Goal: Task Accomplishment & Management: Manage account settings

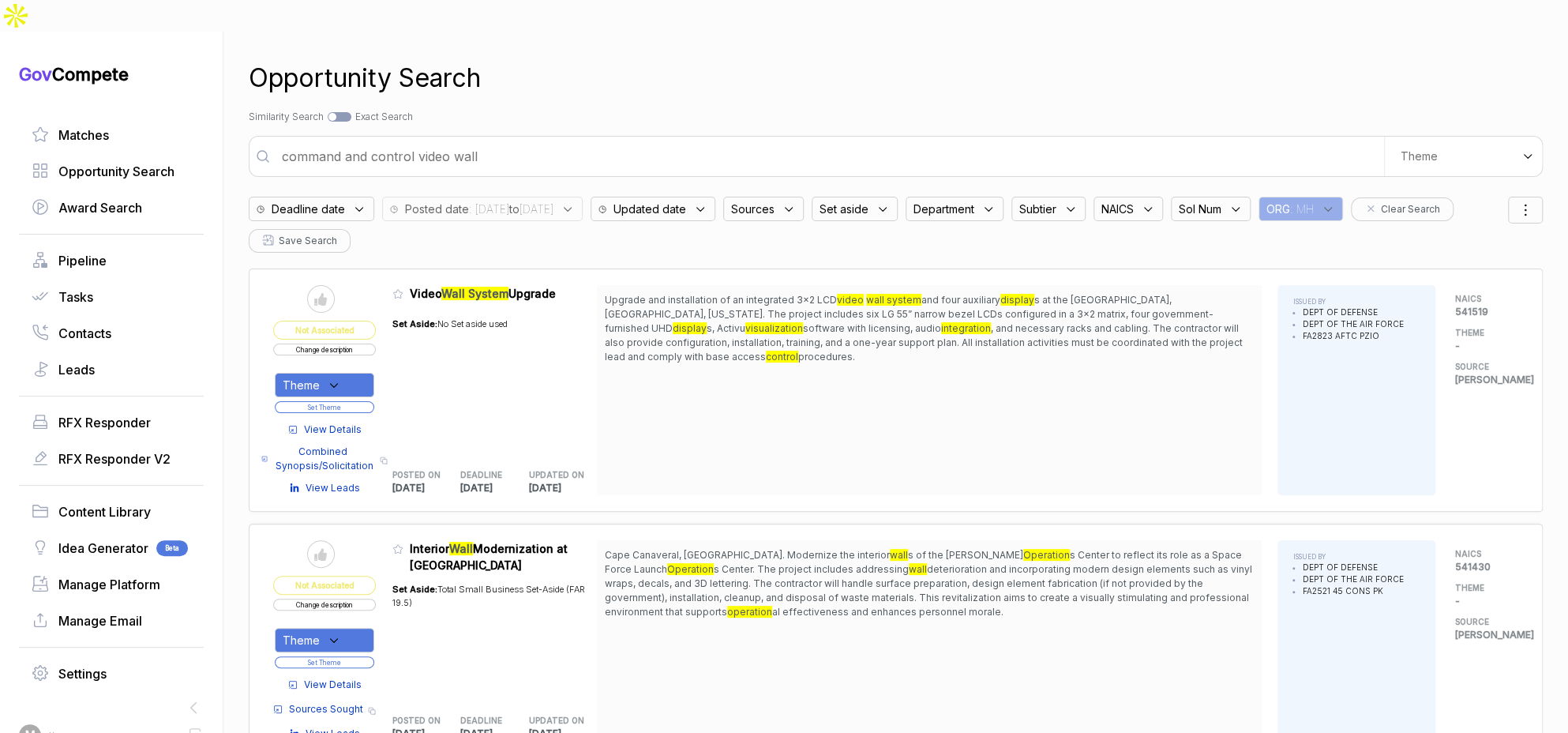
scroll to position [16, 0]
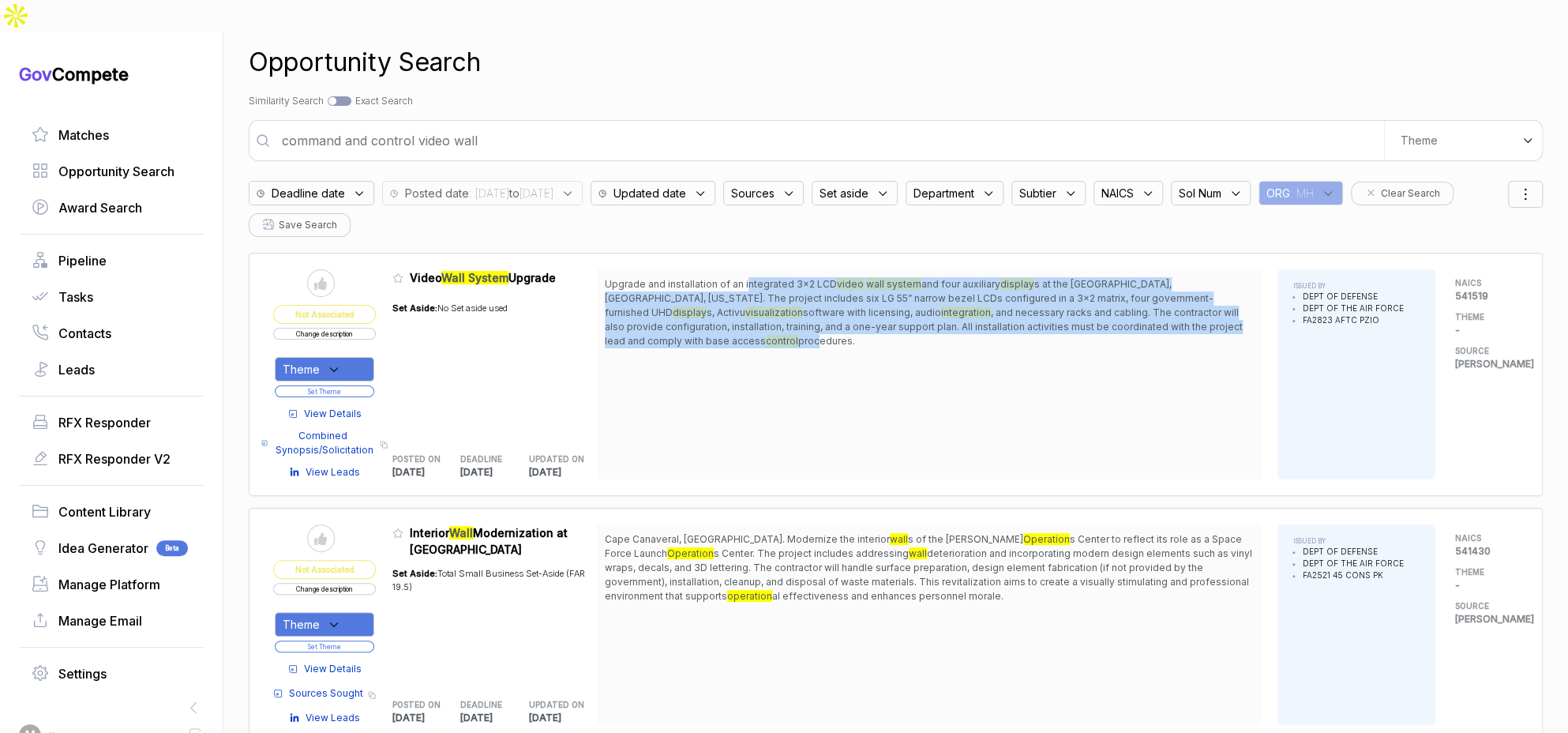
drag, startPoint x: 754, startPoint y: 249, endPoint x: 779, endPoint y: 304, distance: 60.4
click at [779, 304] on span "Upgrade and installation of an integrated 3x2 LCD video wall system and four au…" at bounding box center [929, 313] width 649 height 71
drag, startPoint x: 780, startPoint y: 304, endPoint x: 639, endPoint y: 314, distance: 141.4
click at [798, 335] on span "procedures." at bounding box center [826, 341] width 57 height 12
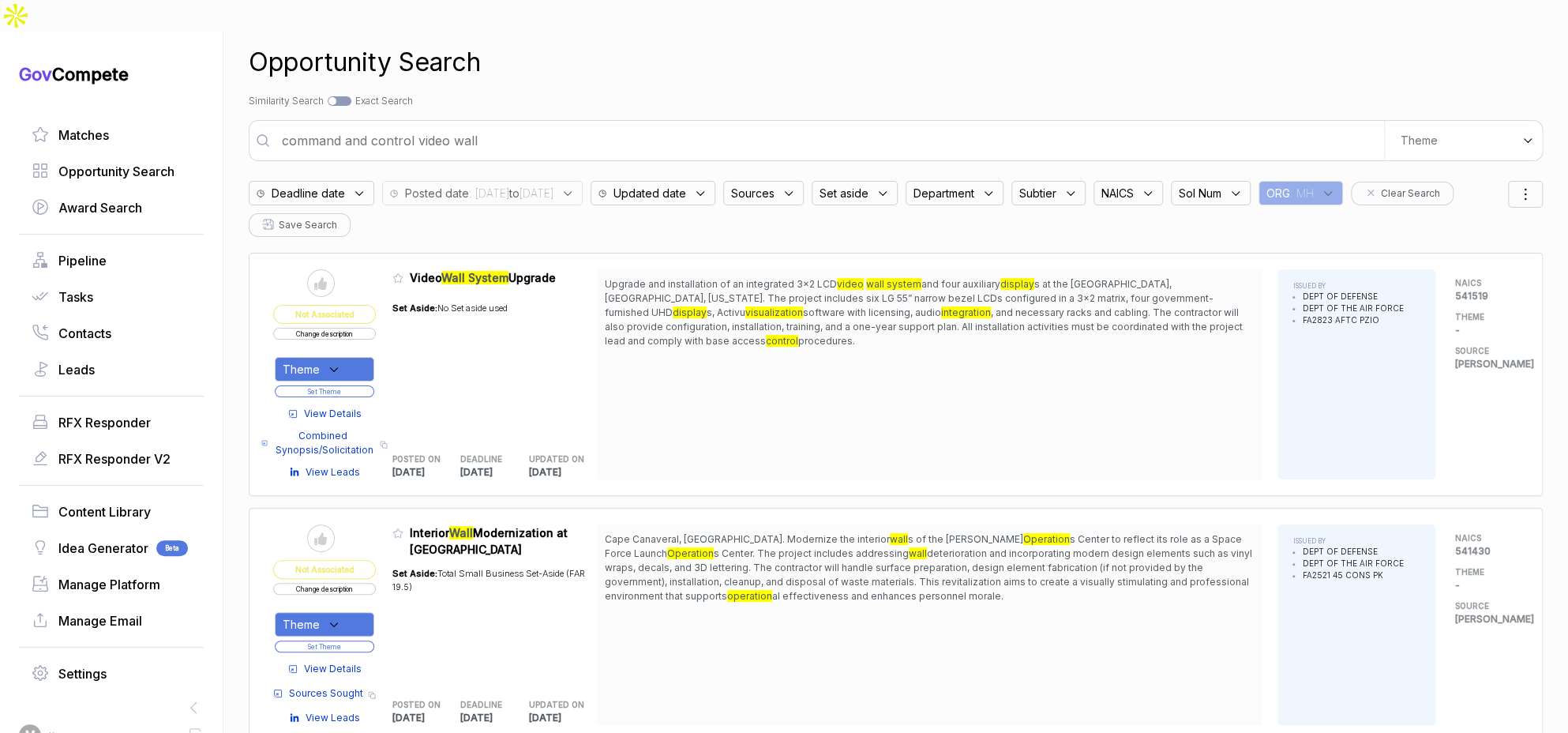
click at [335, 363] on icon at bounding box center [334, 369] width 14 height 14
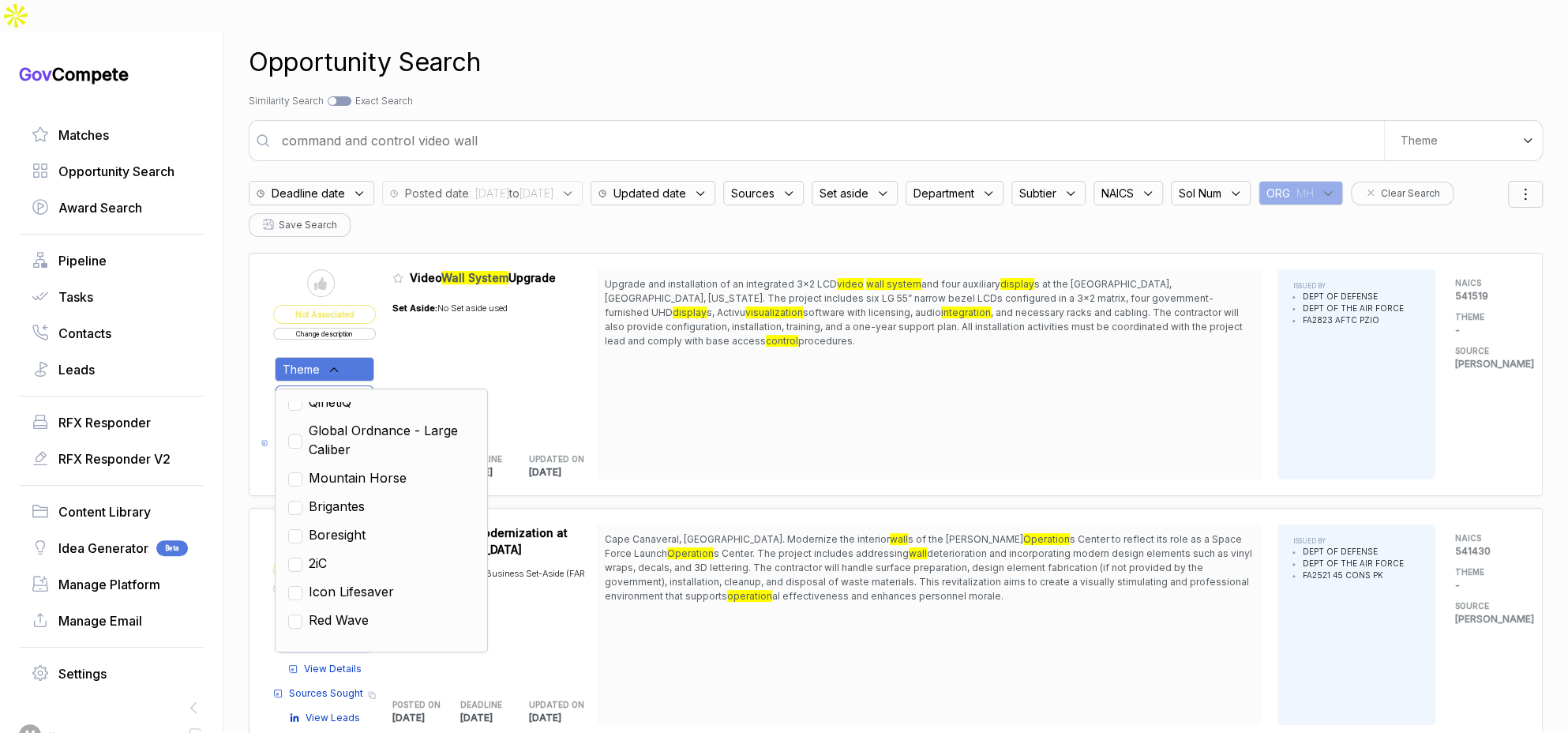
click at [359, 469] on span "Mountain Horse" at bounding box center [357, 478] width 98 height 19
checkbox input "true"
click at [576, 347] on div "Admin: Click to change feature to 1 FA282325Q0075 Video Wall System Upgrade Set…" at bounding box center [495, 375] width 205 height 210
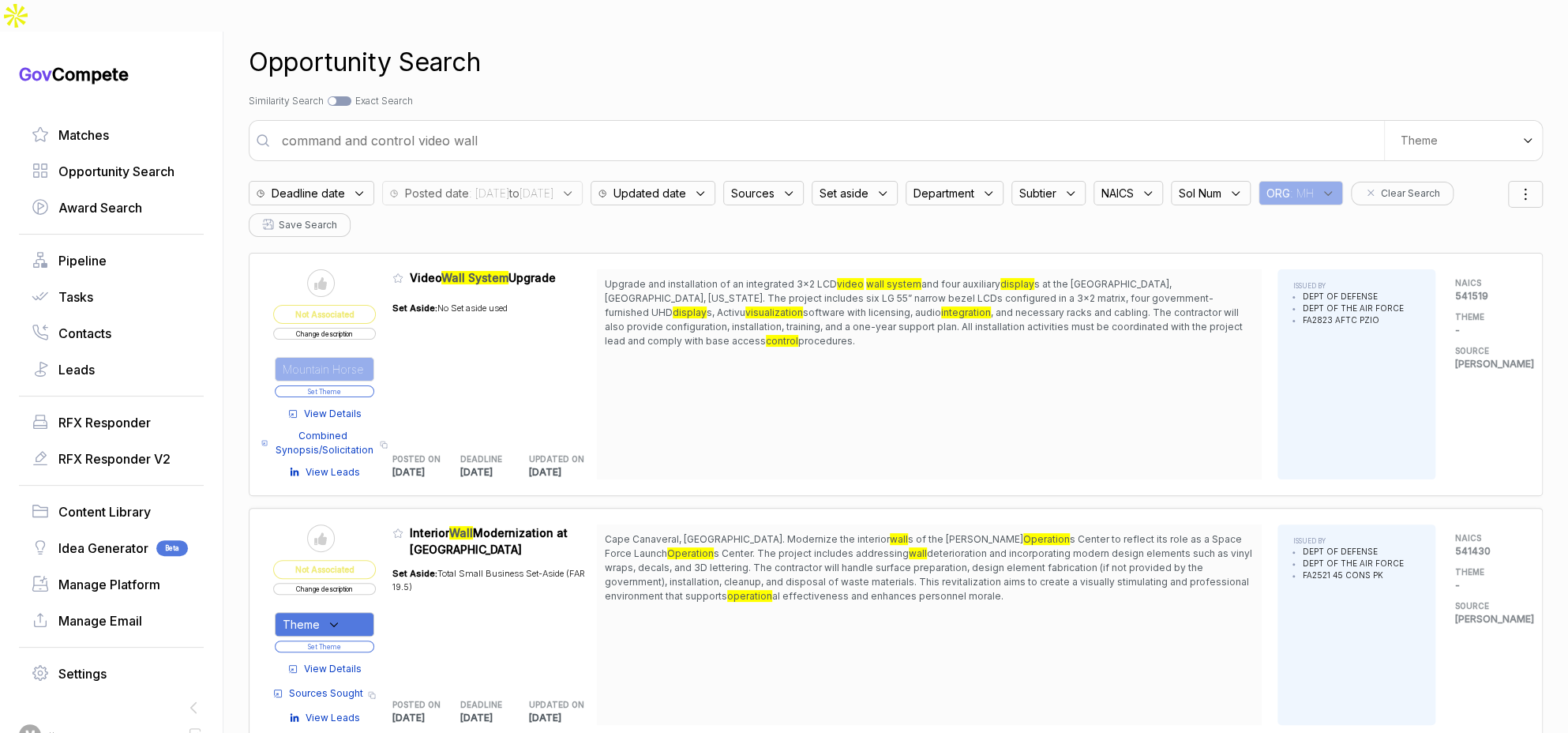
click at [354, 386] on button "Set Theme" at bounding box center [324, 391] width 99 height 12
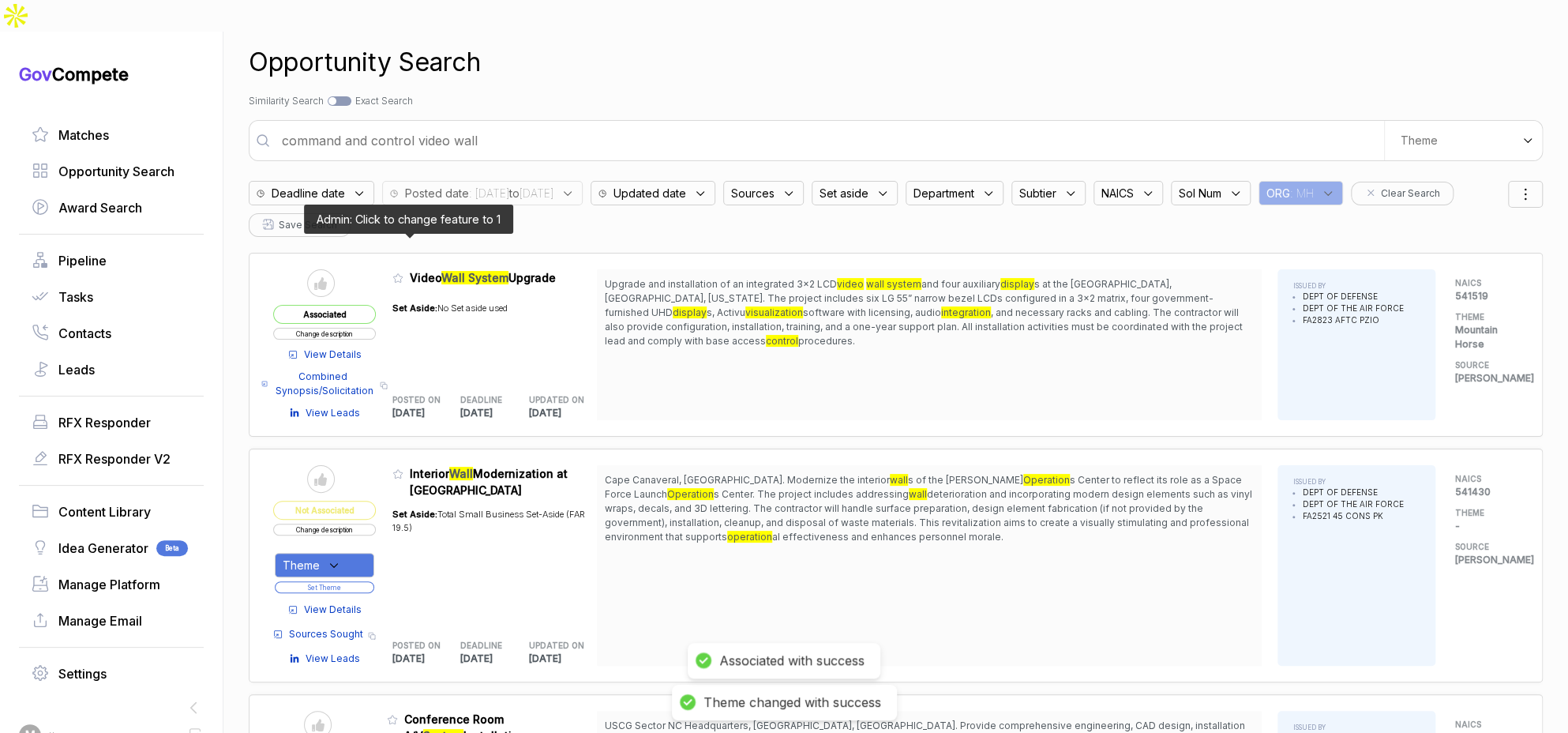
click at [403, 273] on icon at bounding box center [397, 278] width 11 height 11
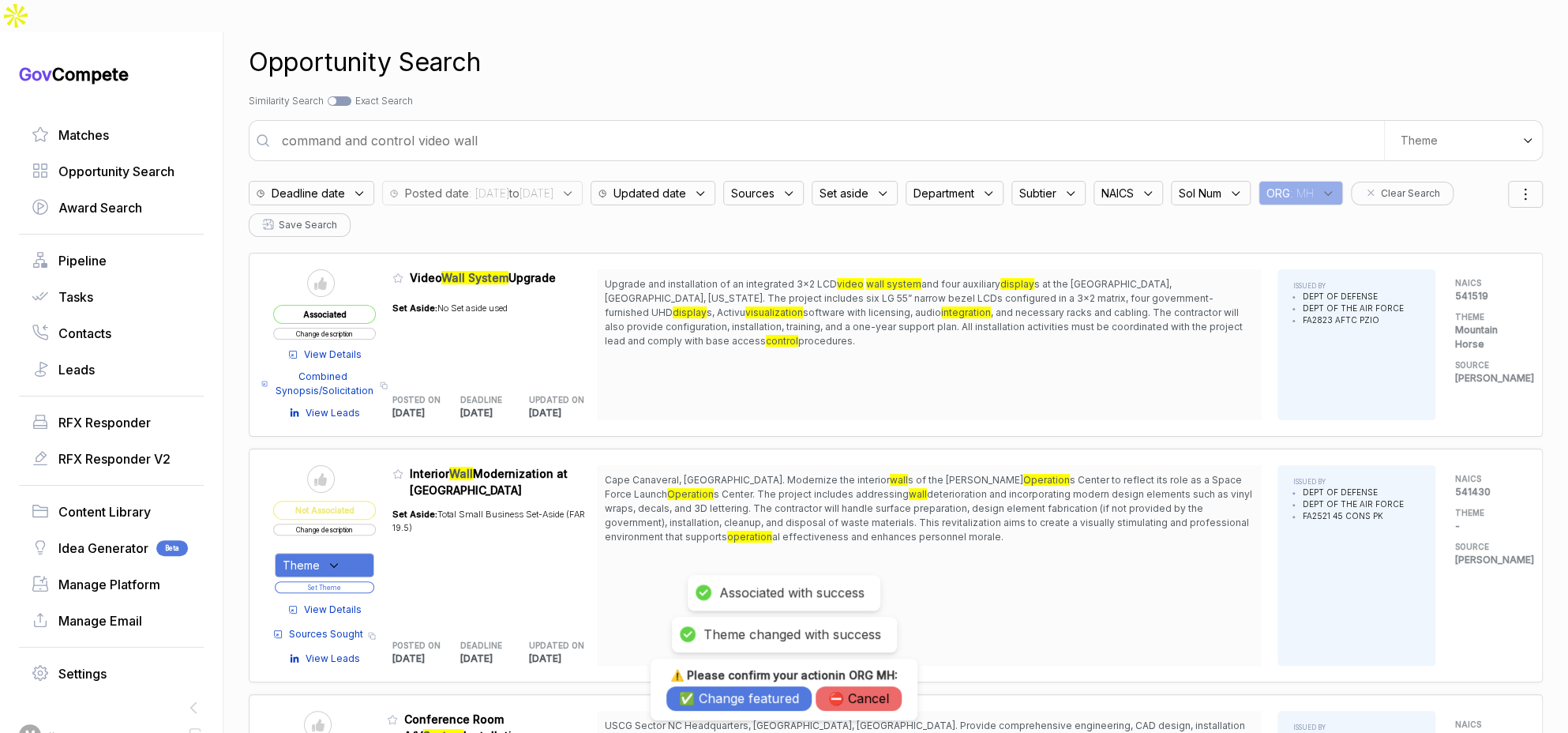
click at [718, 705] on button "✅ Change featured" at bounding box center [740, 698] width 146 height 25
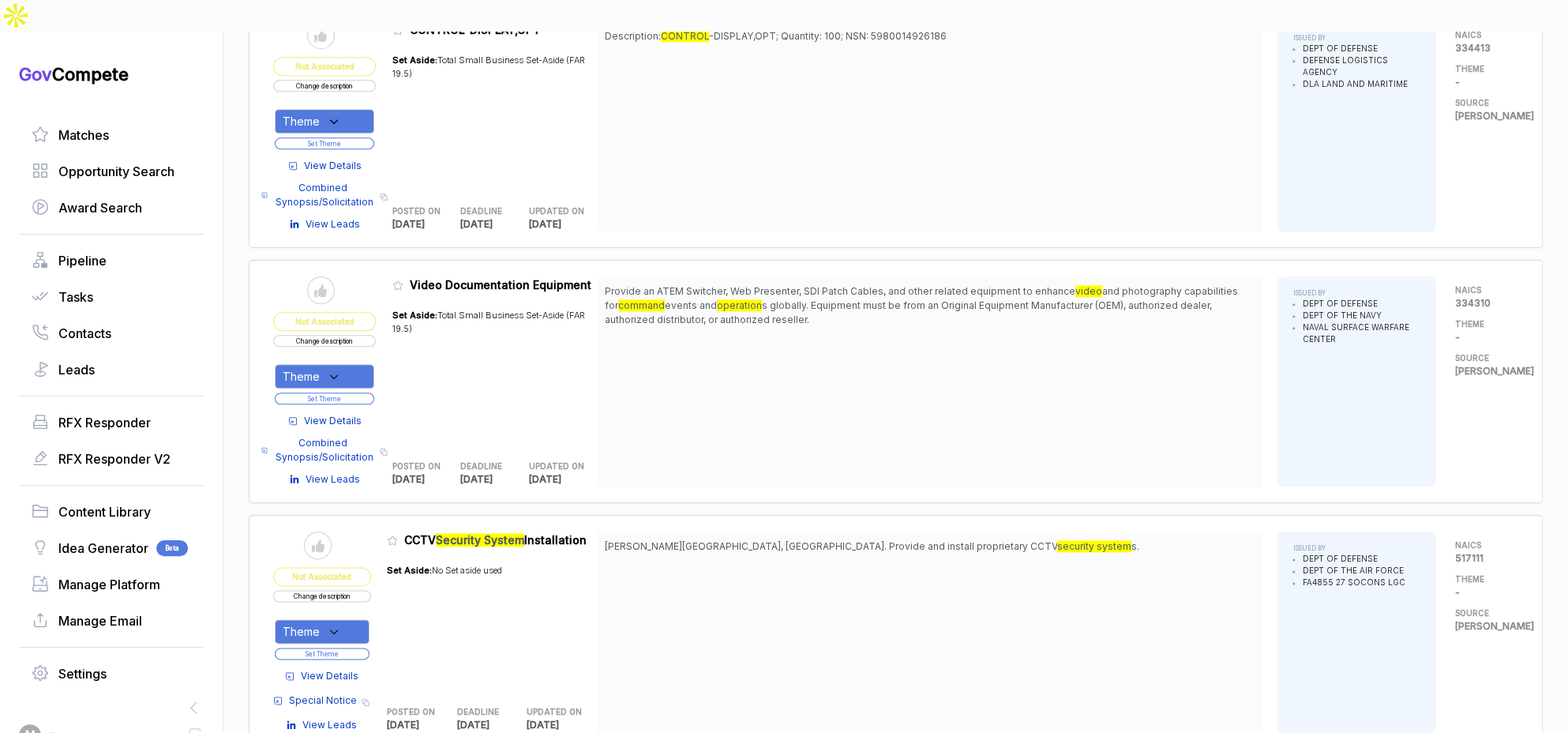
scroll to position [0, 0]
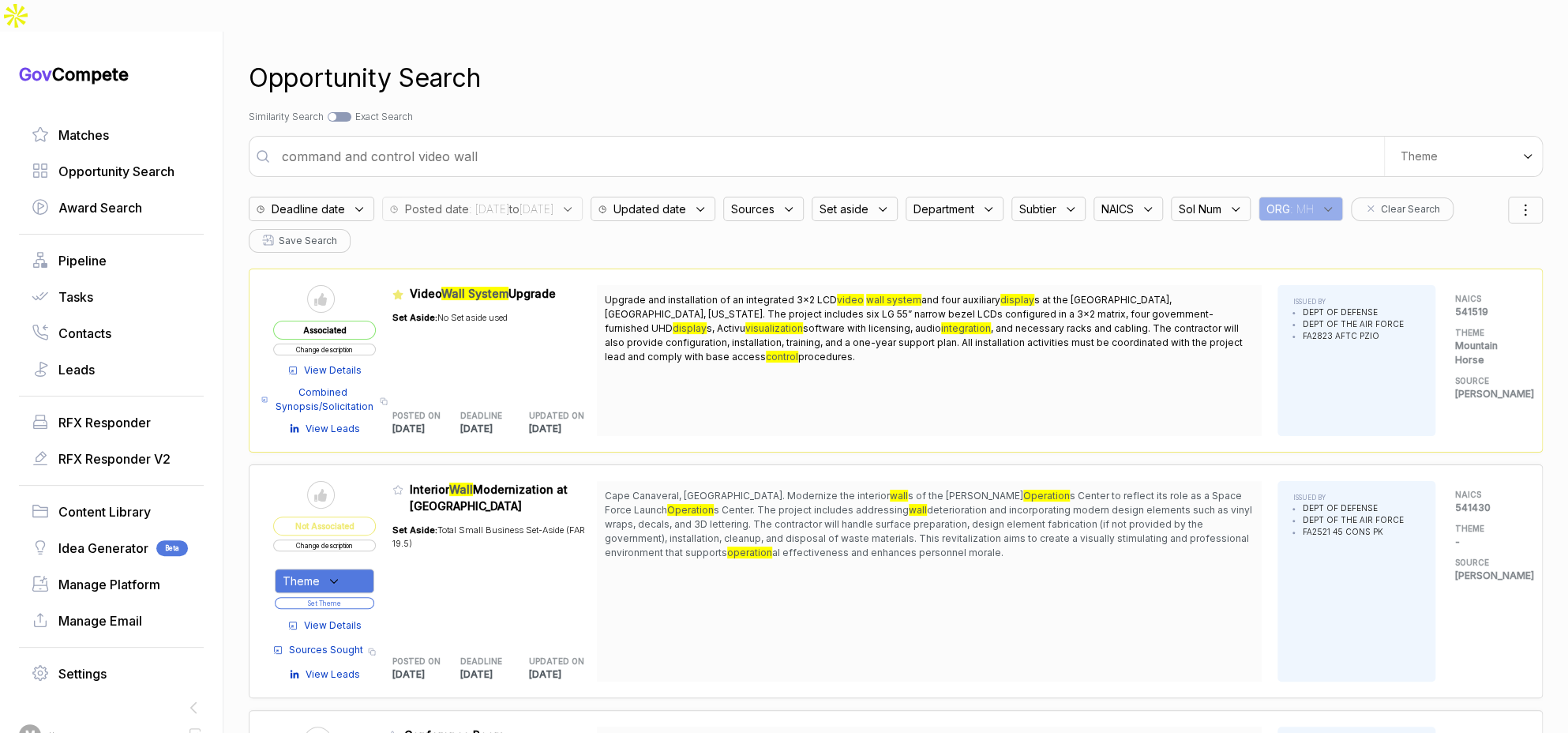
click at [585, 141] on input "command and control video wall" at bounding box center [828, 156] width 1111 height 31
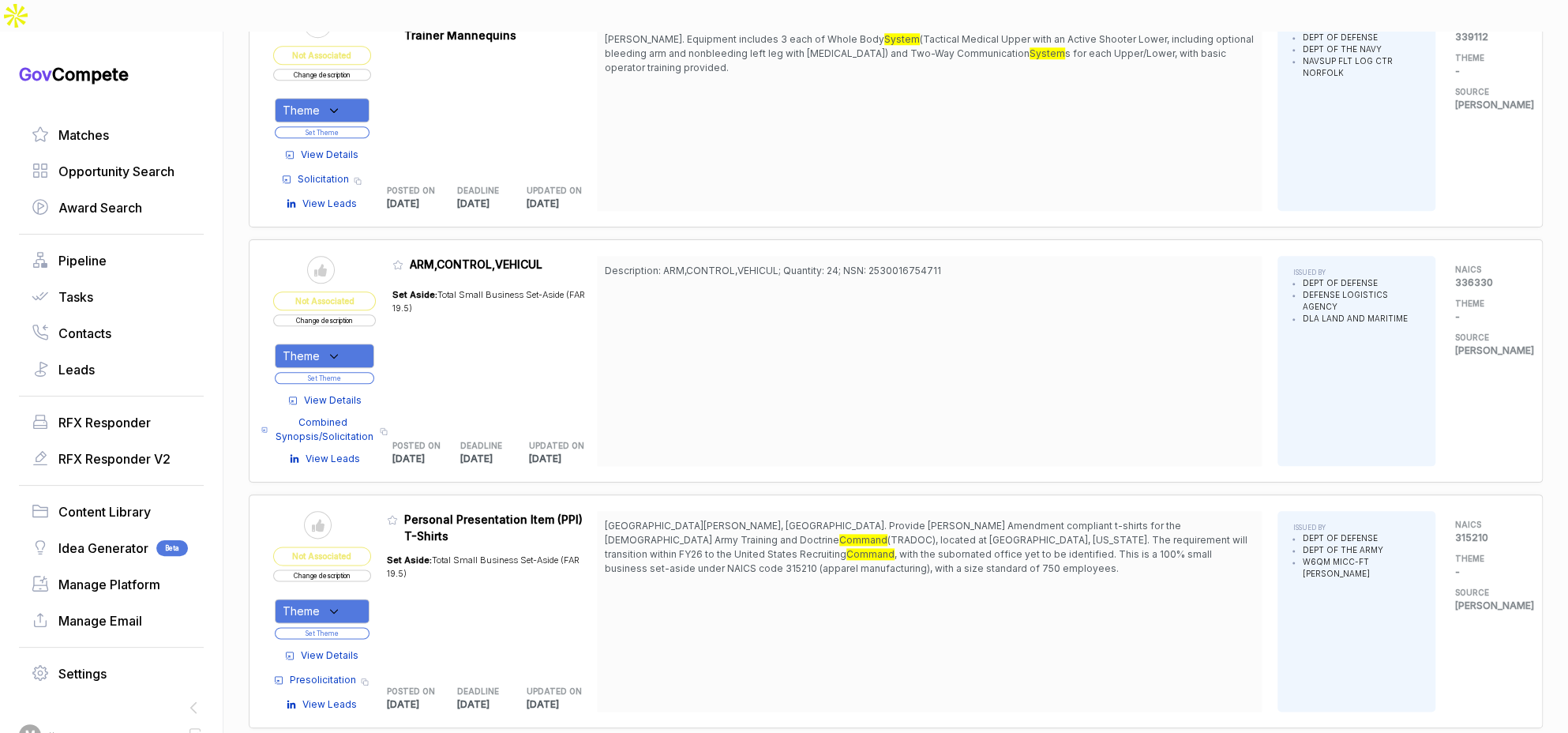
scroll to position [1191, 0]
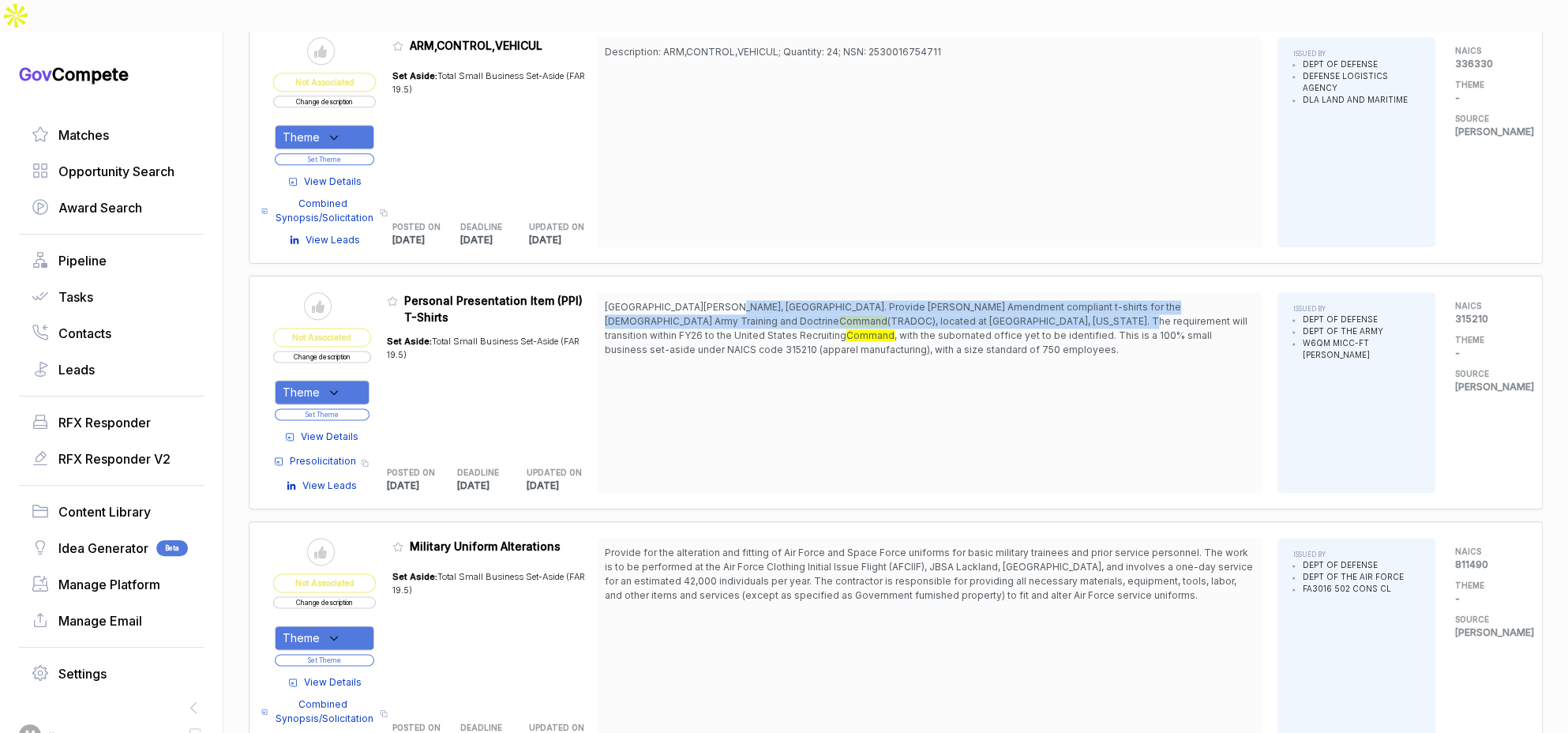
drag, startPoint x: 721, startPoint y: 268, endPoint x: 726, endPoint y: 278, distance: 11.2
click at [726, 300] on span "Fort Knox, KY. Provide Berry Amendment compliant t-shirts for the US Army Train…" at bounding box center [929, 328] width 649 height 57
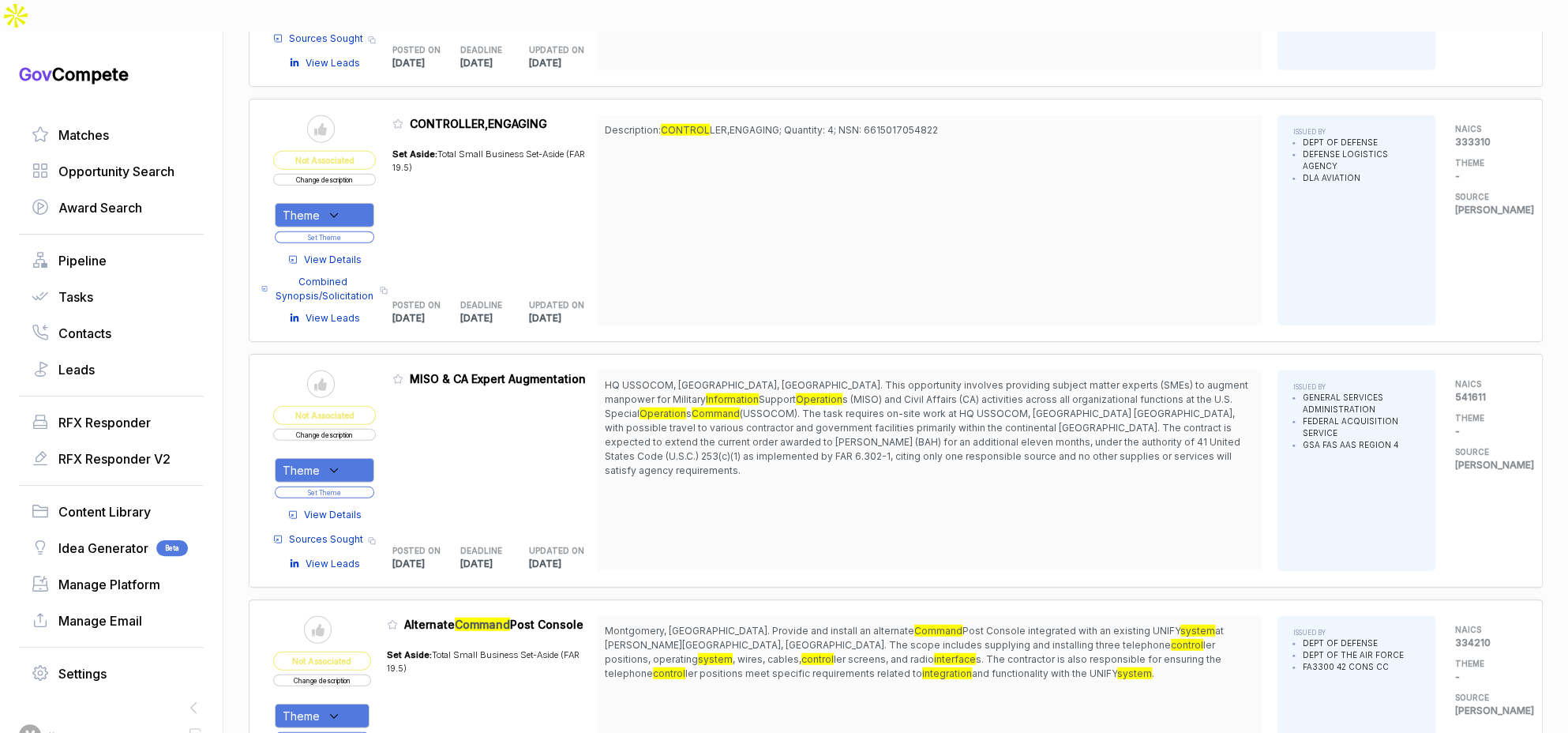
scroll to position [2529, 0]
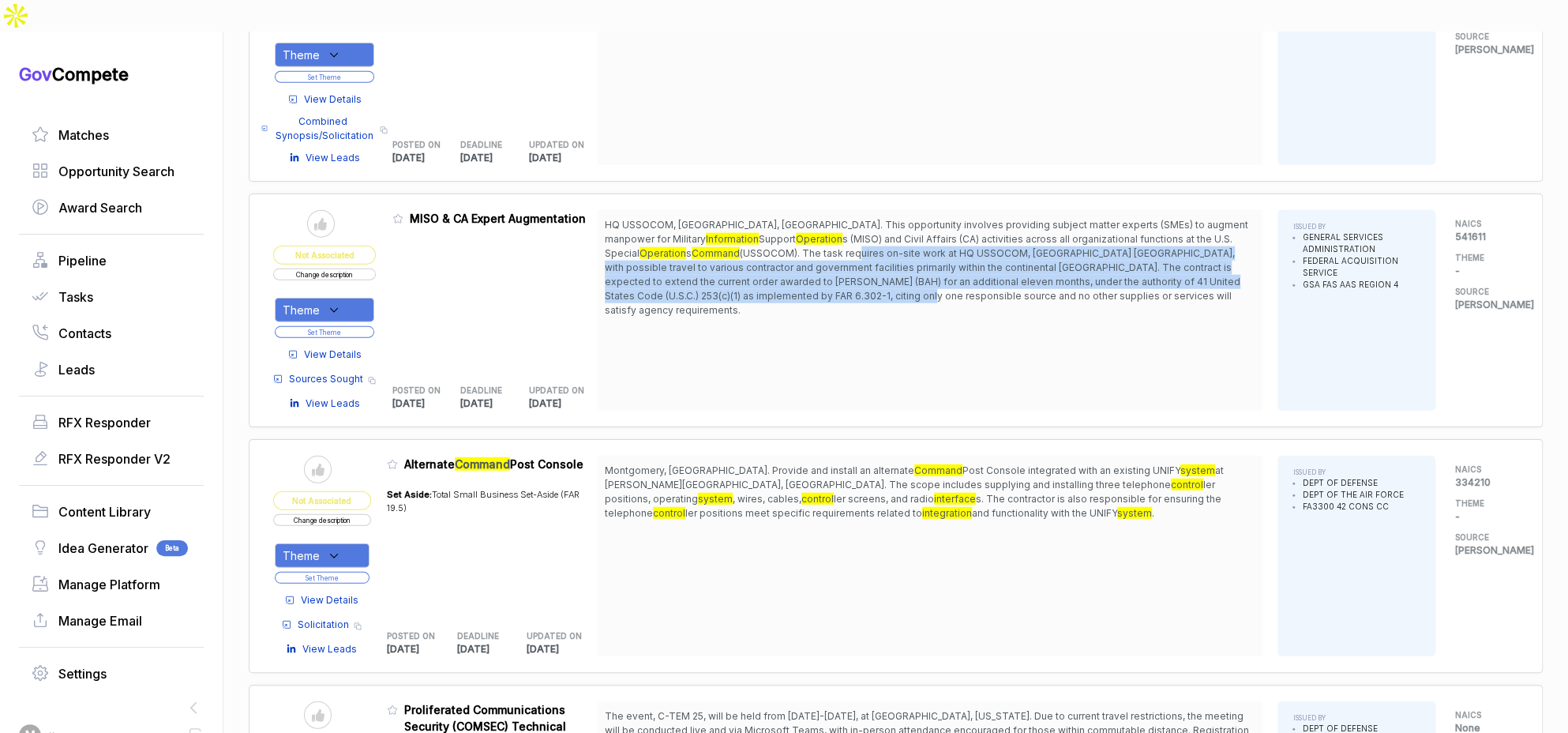
drag, startPoint x: 774, startPoint y: 218, endPoint x: 774, endPoint y: 249, distance: 31.0
click at [774, 249] on span "(USSOCOM). The task requires on-site work at HQ USSOCOM, MacDill AFB FL, with p…" at bounding box center [923, 281] width 635 height 69
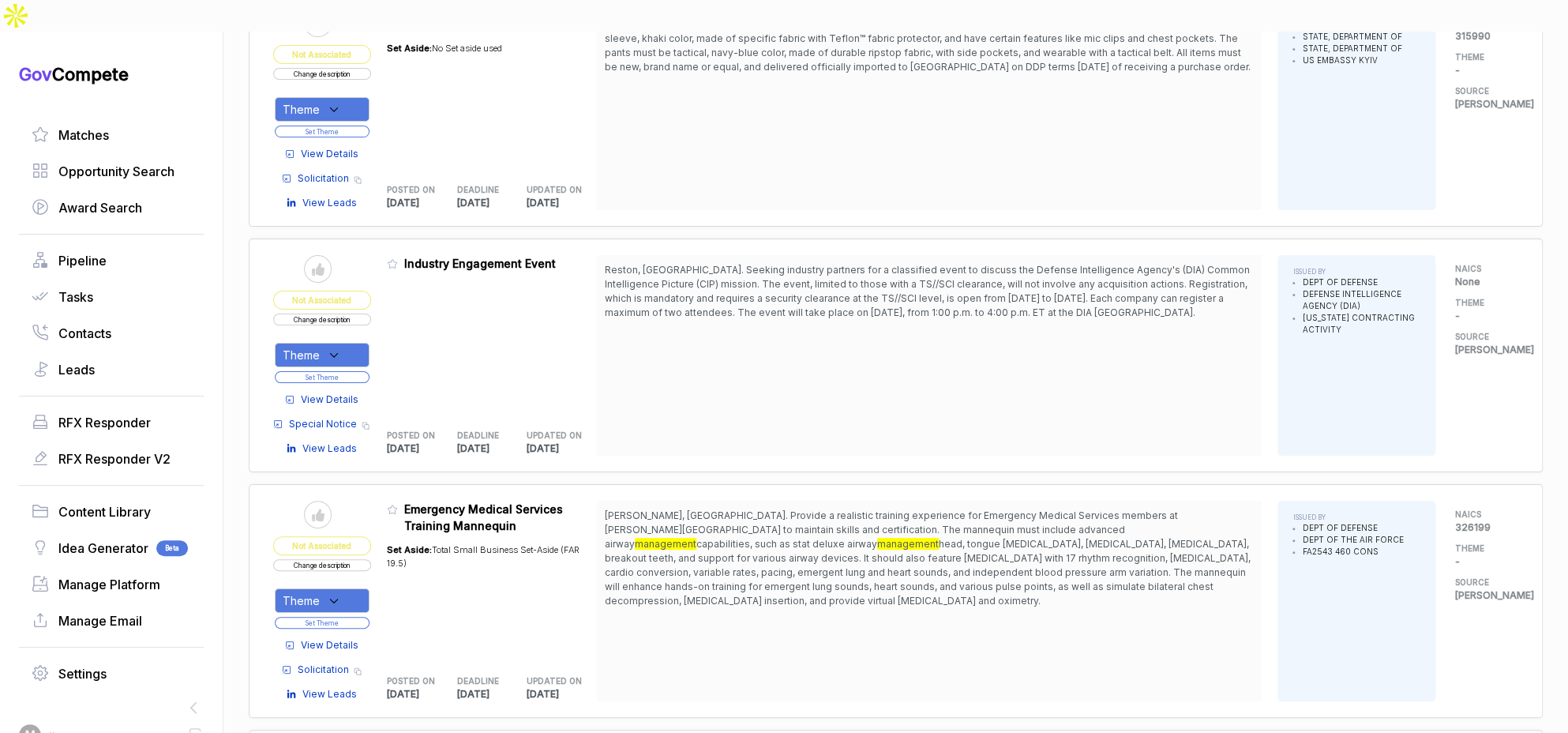
scroll to position [3559, 0]
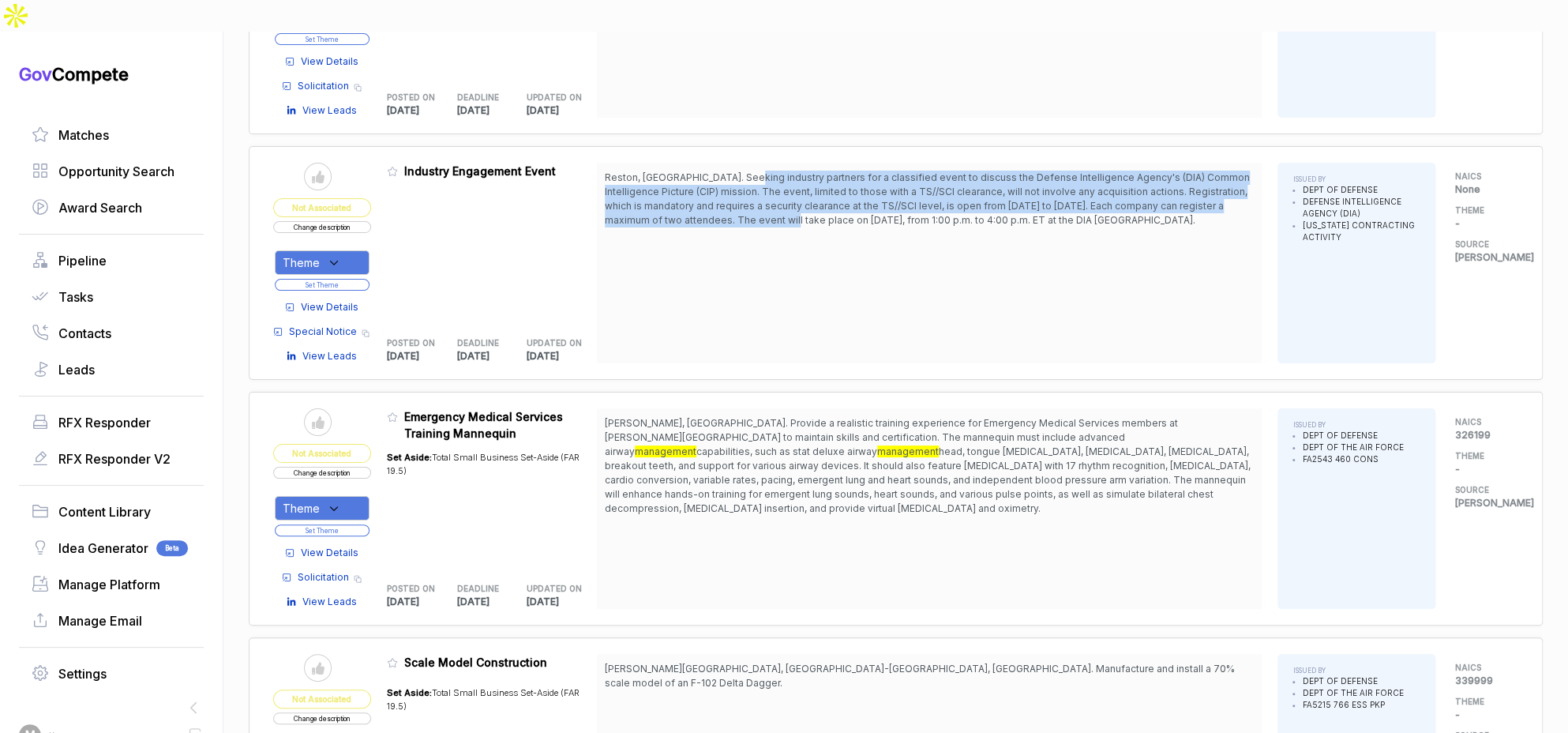
drag, startPoint x: 754, startPoint y: 139, endPoint x: 761, endPoint y: 172, distance: 33.7
click at [761, 172] on span "Reston, VA. Seeking industry partners for a classified event to discuss the Def…" at bounding box center [929, 198] width 649 height 57
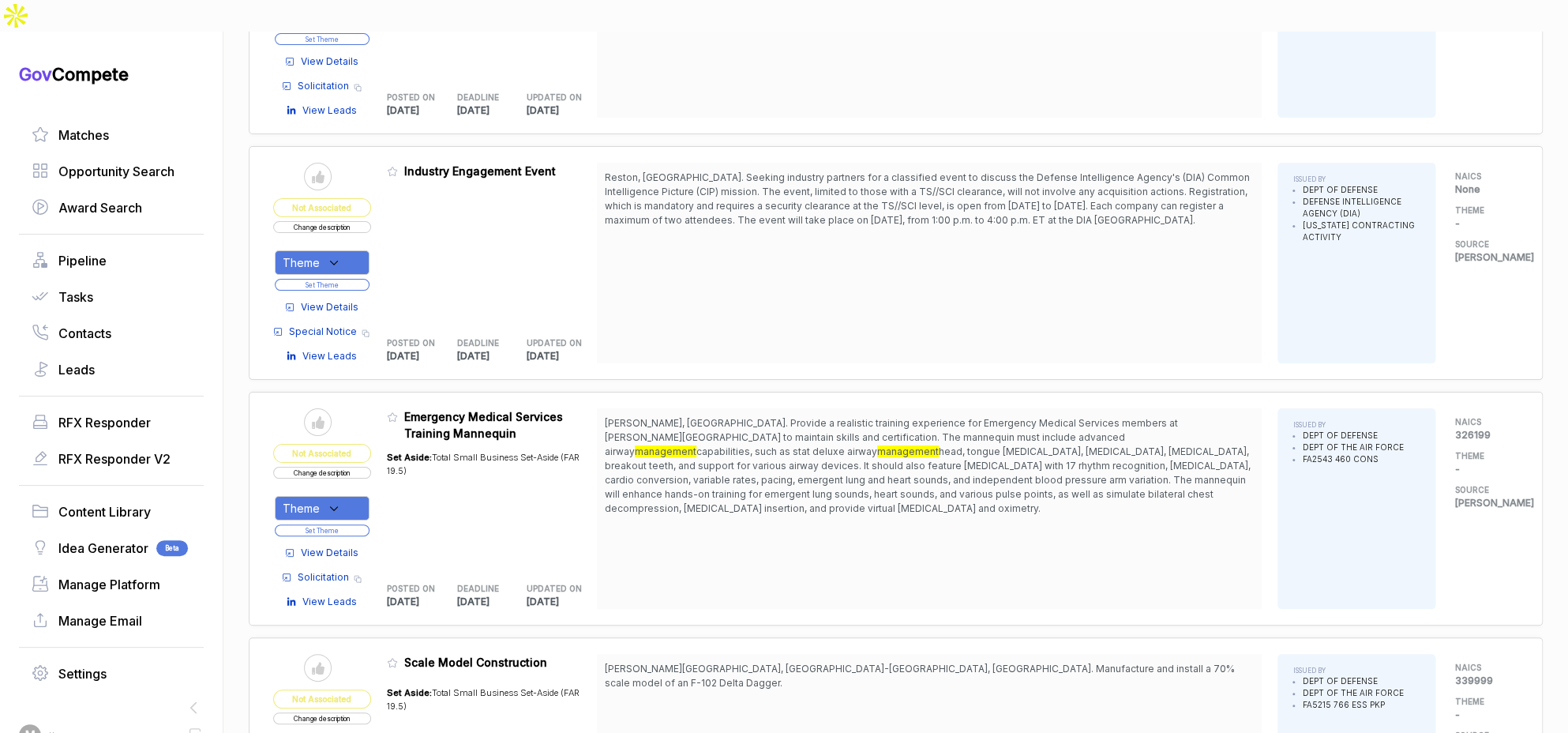
click at [336, 300] on span "View Details" at bounding box center [330, 307] width 58 height 14
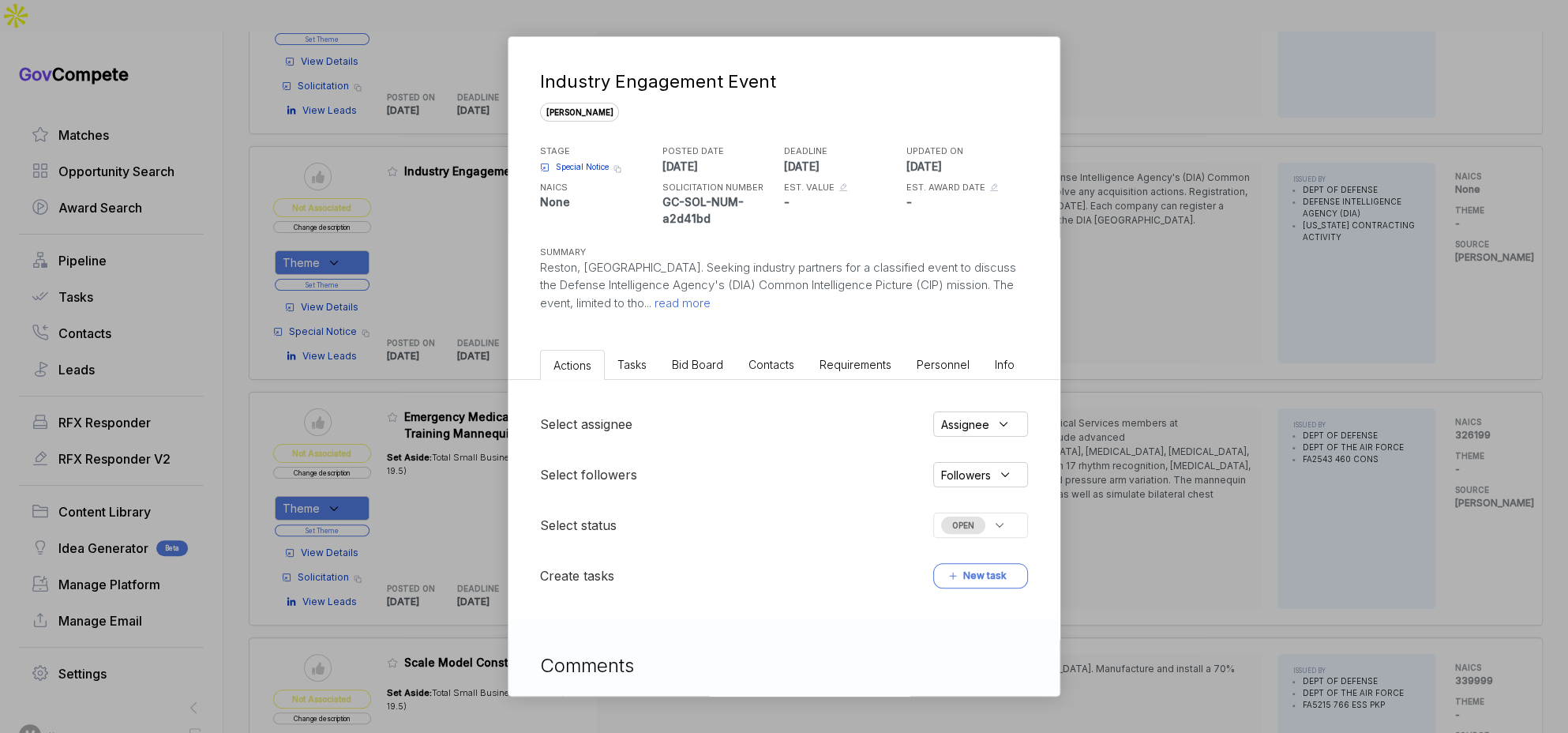
click at [733, 376] on li "Bid Board" at bounding box center [697, 364] width 76 height 29
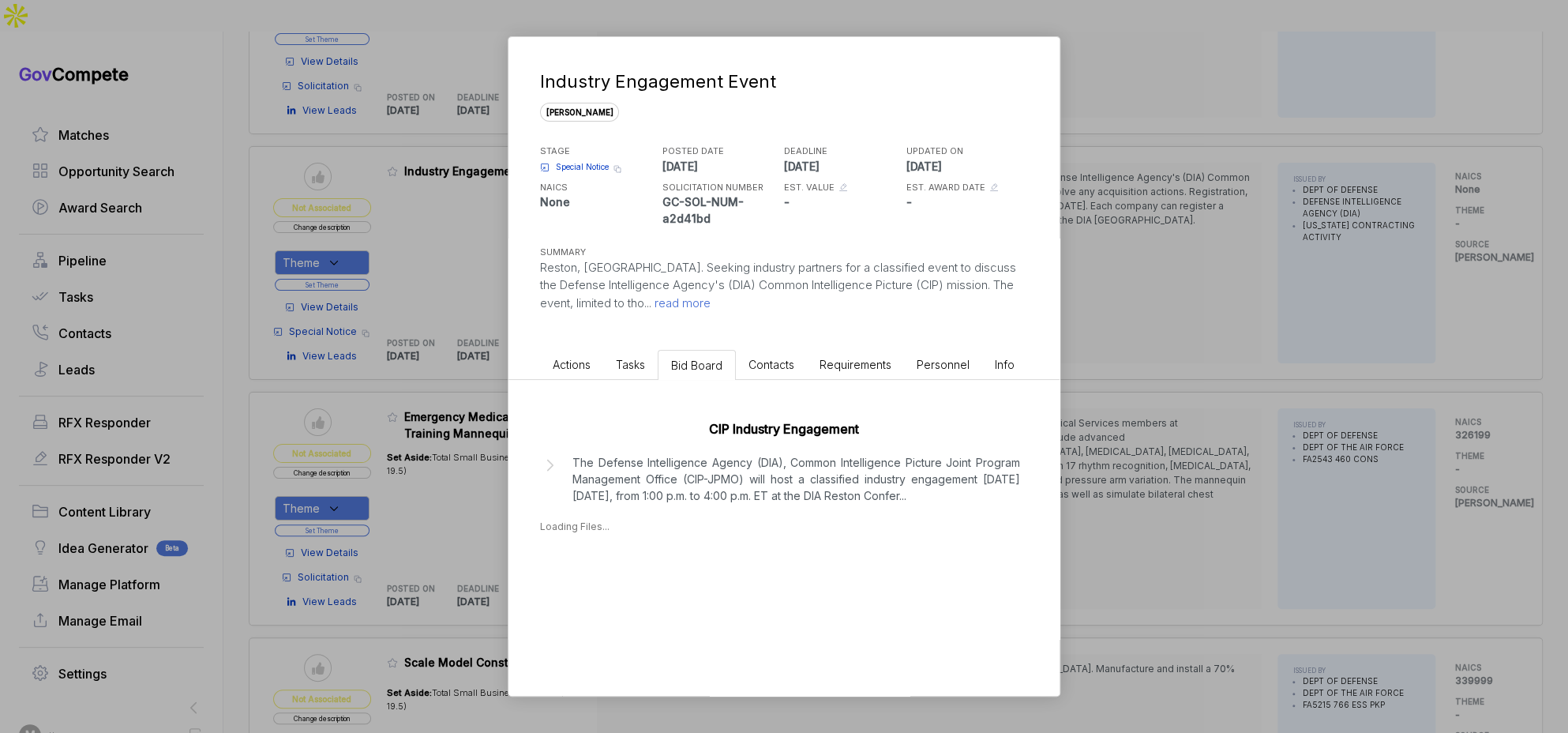
click at [710, 521] on div "CIP Industry Engagement The Defense Intelligence Agency (DIA), Common Intellige…" at bounding box center [784, 472] width 551 height 186
click at [723, 496] on p "The Defense Intelligence Agency (DIA), Common Intelligence Picture Joint Progra…" at bounding box center [796, 479] width 447 height 50
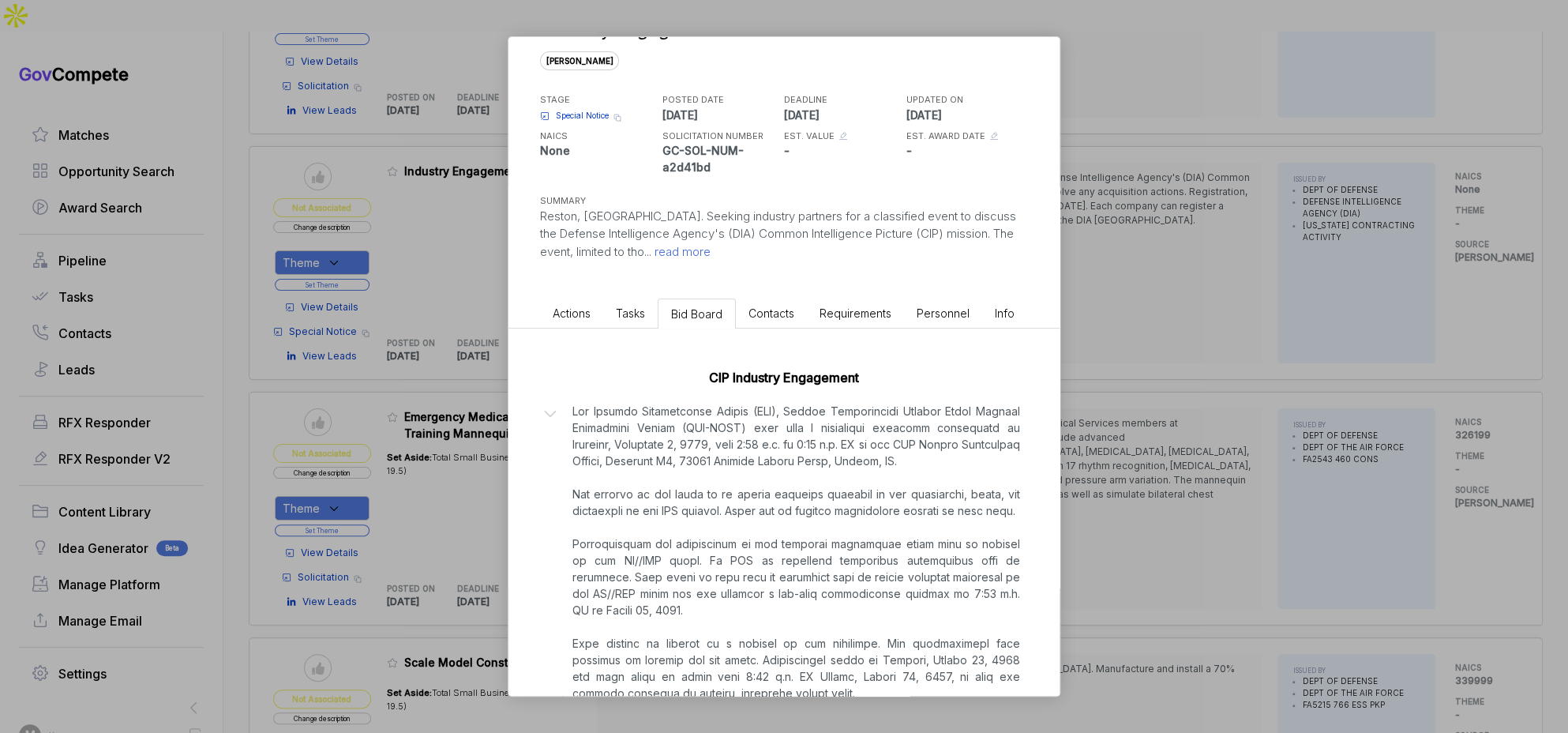
scroll to position [53, 0]
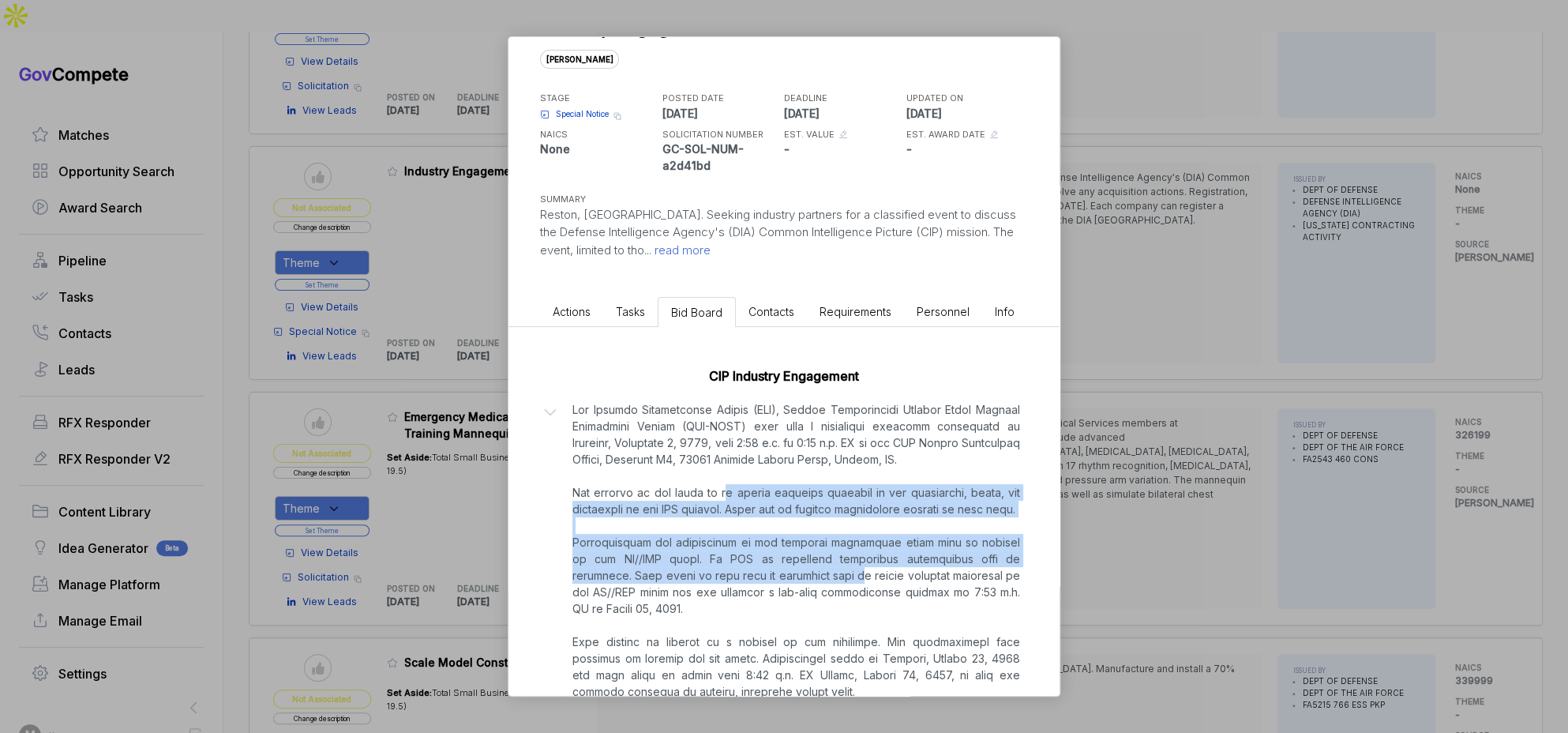
drag, startPoint x: 729, startPoint y: 497, endPoint x: 745, endPoint y: 571, distance: 75.7
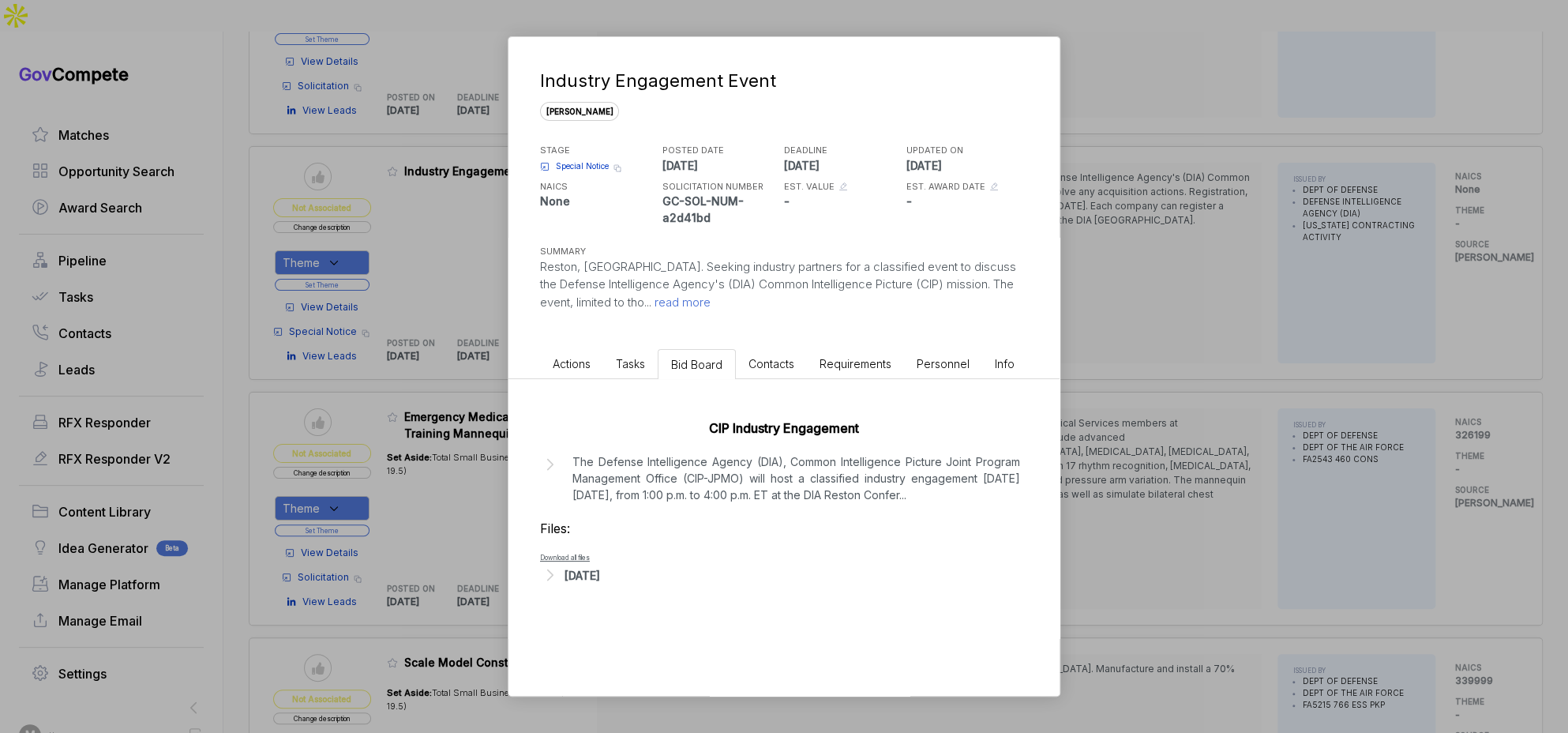
click at [750, 493] on p "The Defense Intelligence Agency (DIA), Common Intelligence Picture Joint Progra…" at bounding box center [796, 478] width 447 height 50
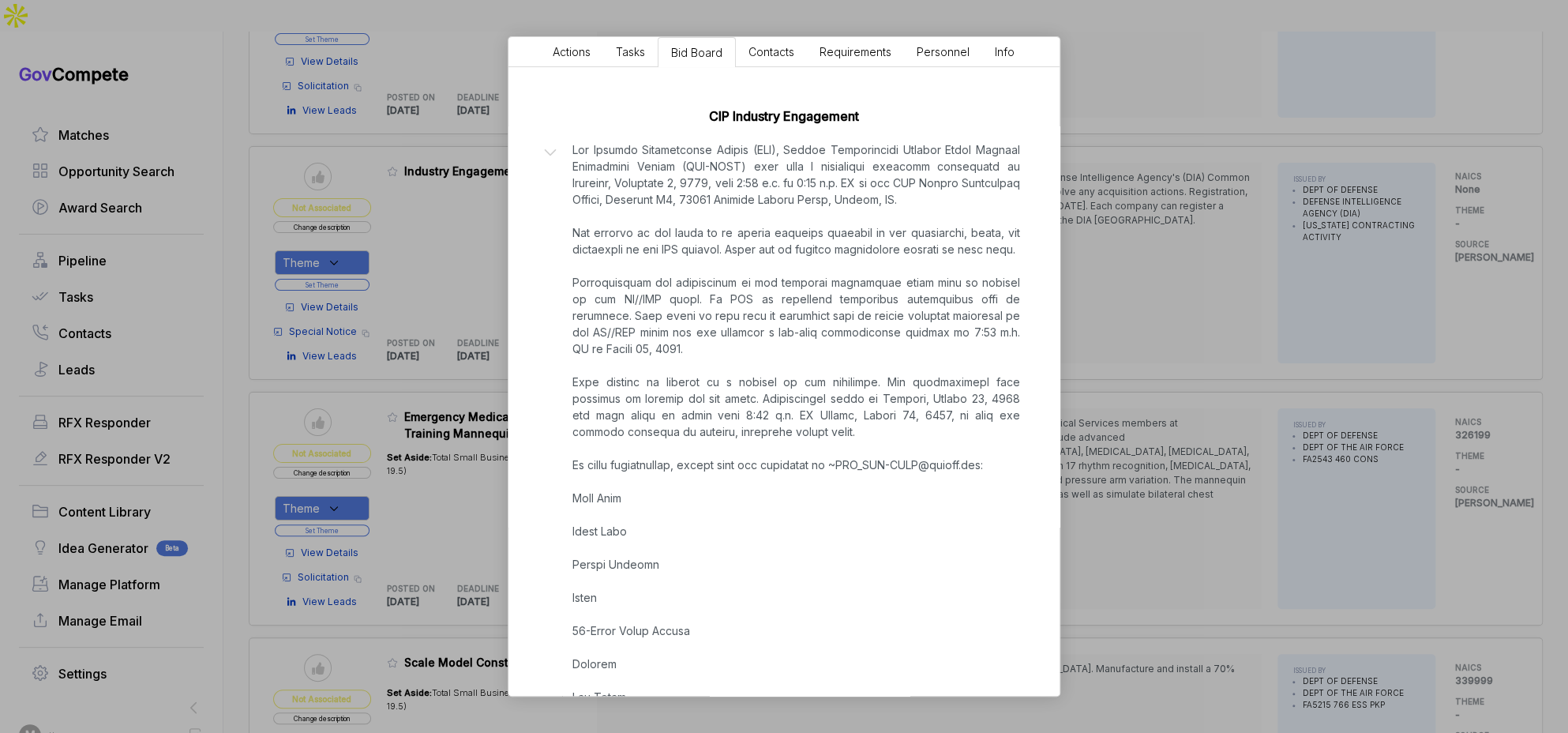
scroll to position [880, 0]
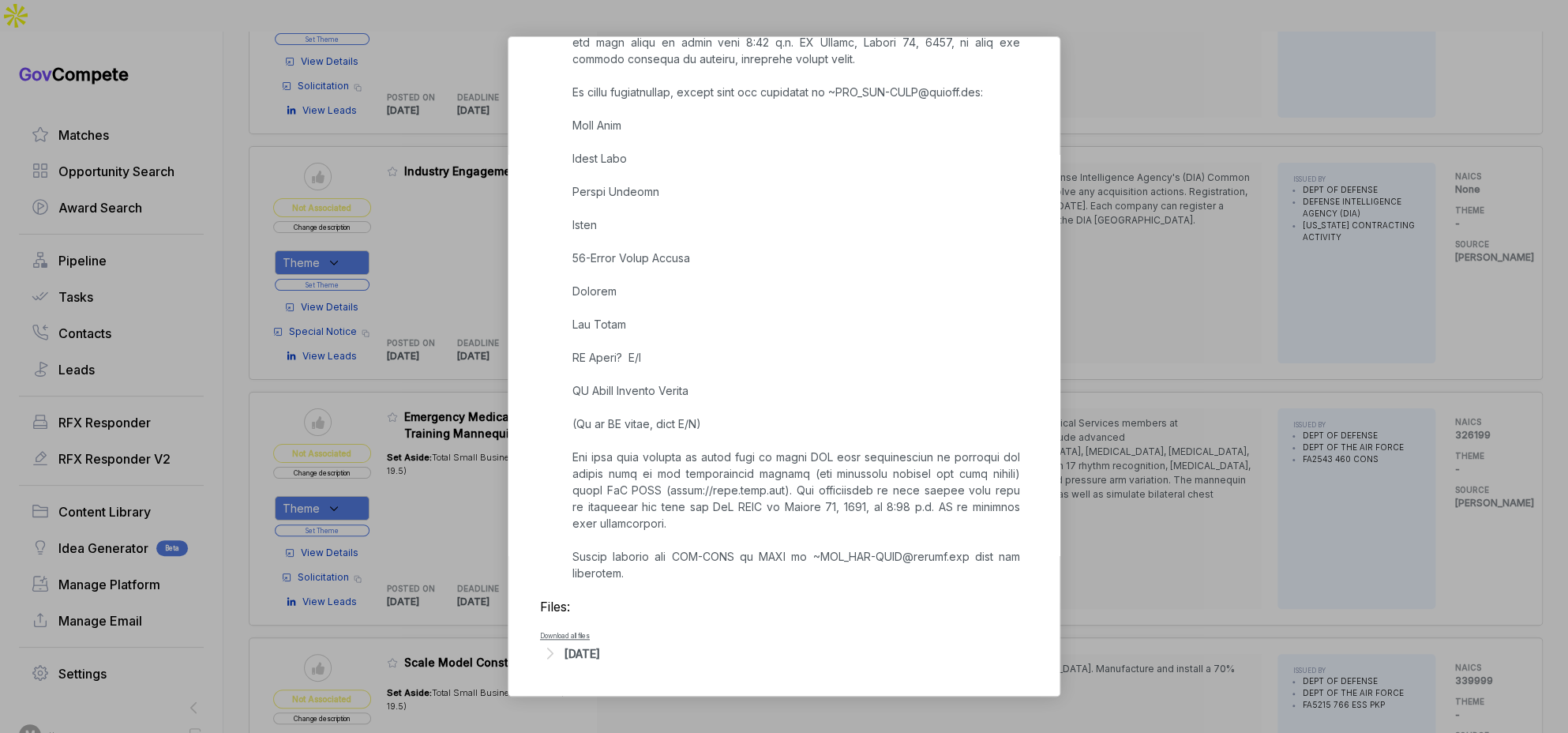
click at [1268, 335] on div "Industry Engagement Event sam STAGE Special Notice Copy link POSTED DATE 2025-0…" at bounding box center [784, 366] width 1568 height 733
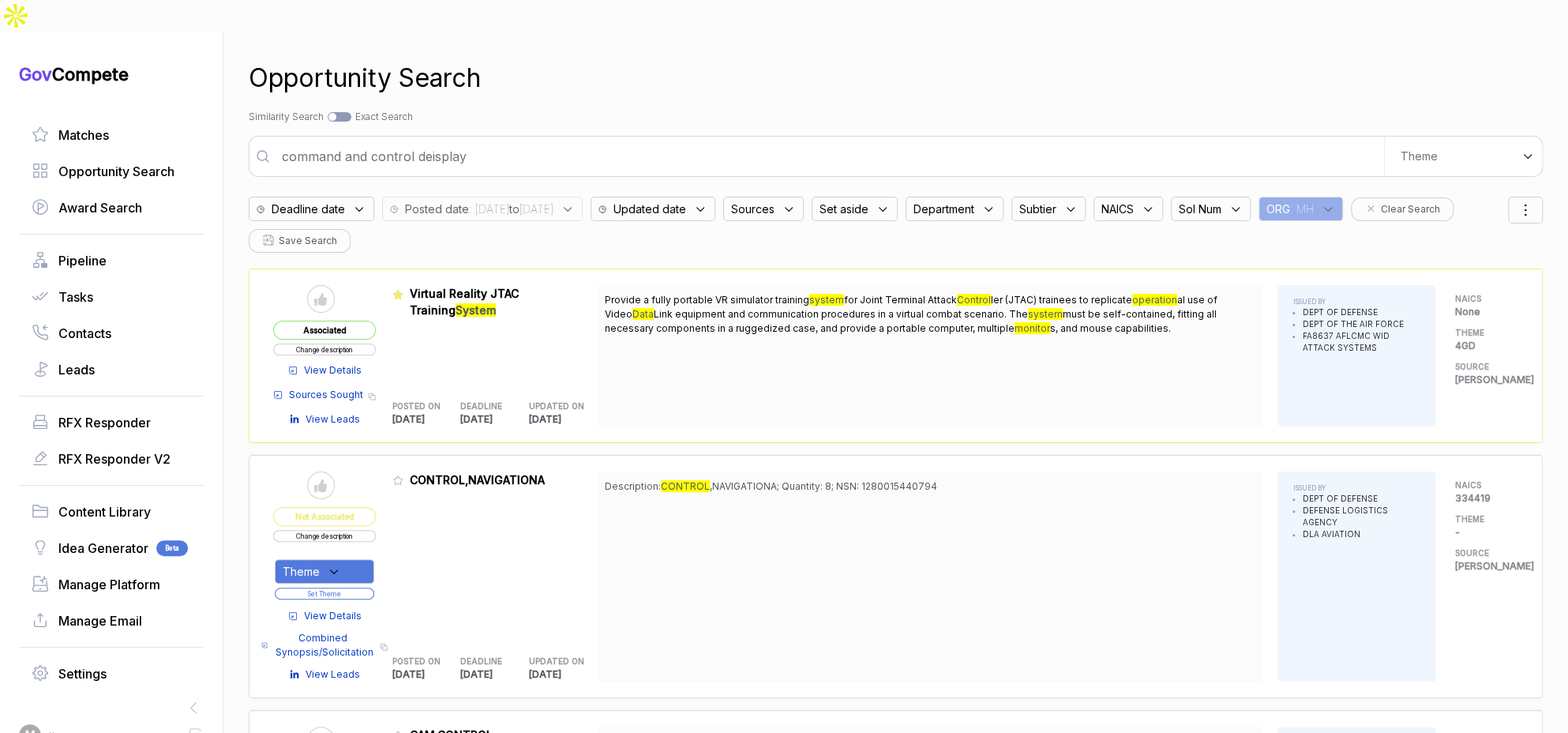
click at [789, 141] on input "command and control deisplay" at bounding box center [828, 156] width 1111 height 31
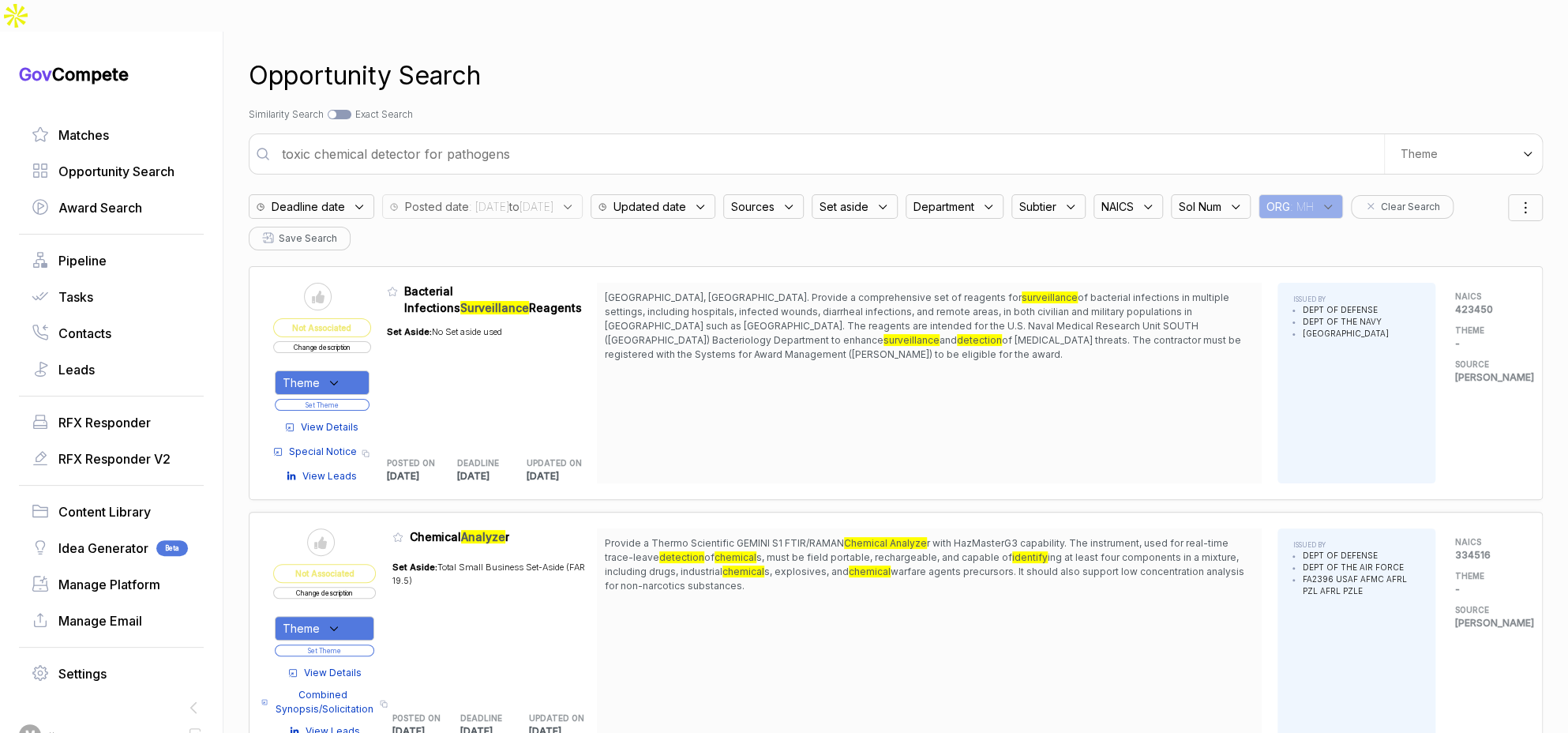
scroll to position [13, 0]
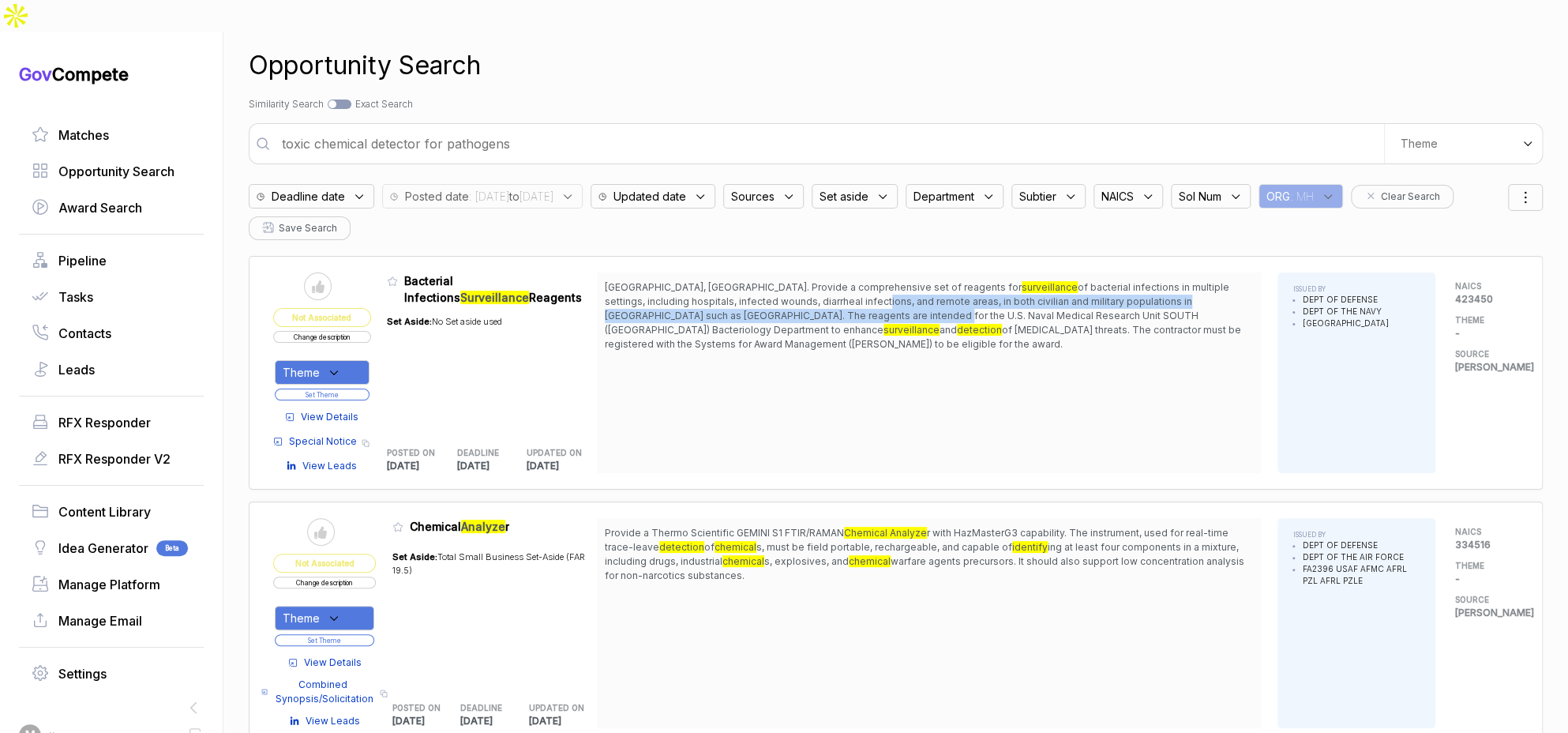
drag, startPoint x: 718, startPoint y: 263, endPoint x: 718, endPoint y: 281, distance: 18.0
click at [718, 281] on span "of bacterial infections in multiple settings, including hospitals, infected wou…" at bounding box center [917, 308] width 624 height 54
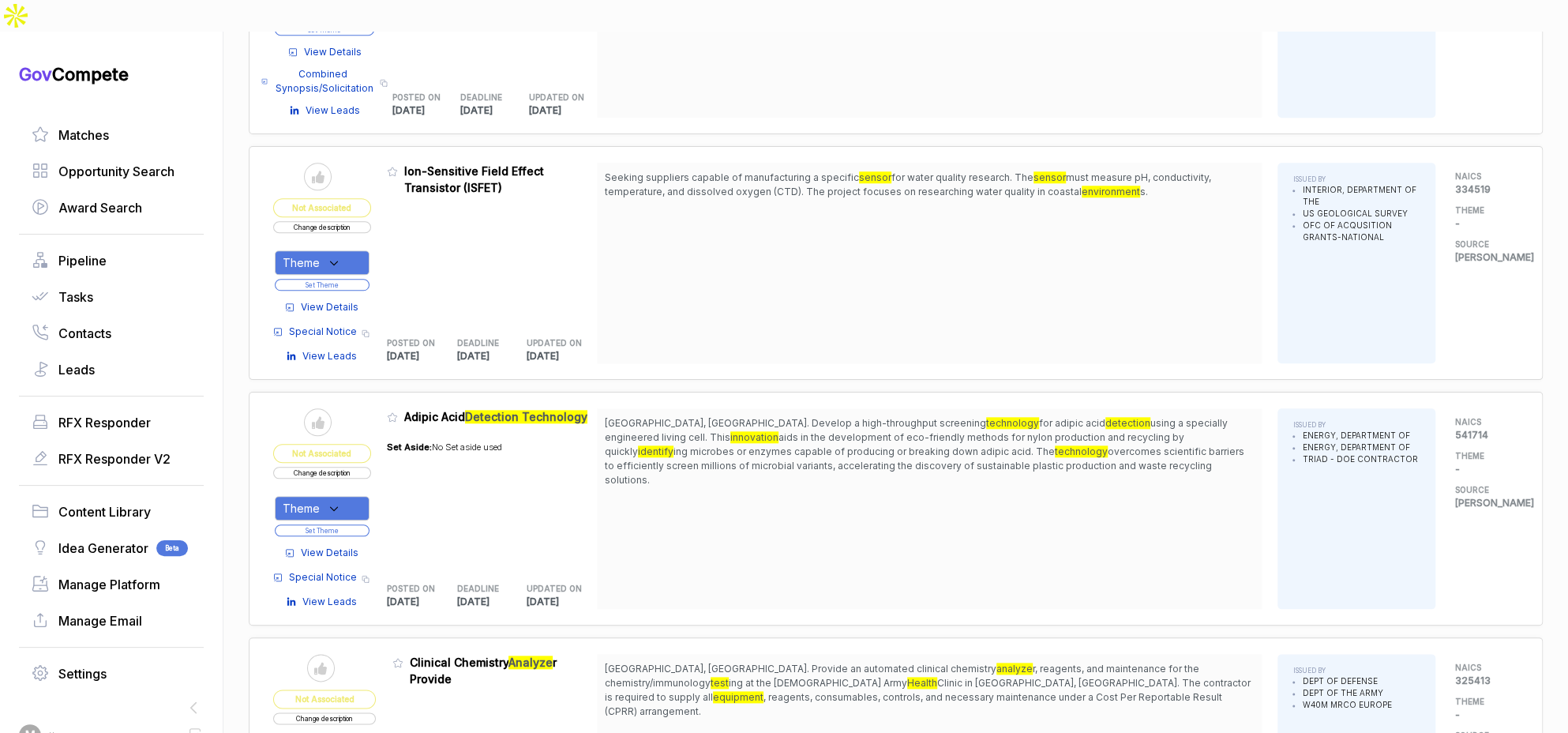
scroll to position [1466, 0]
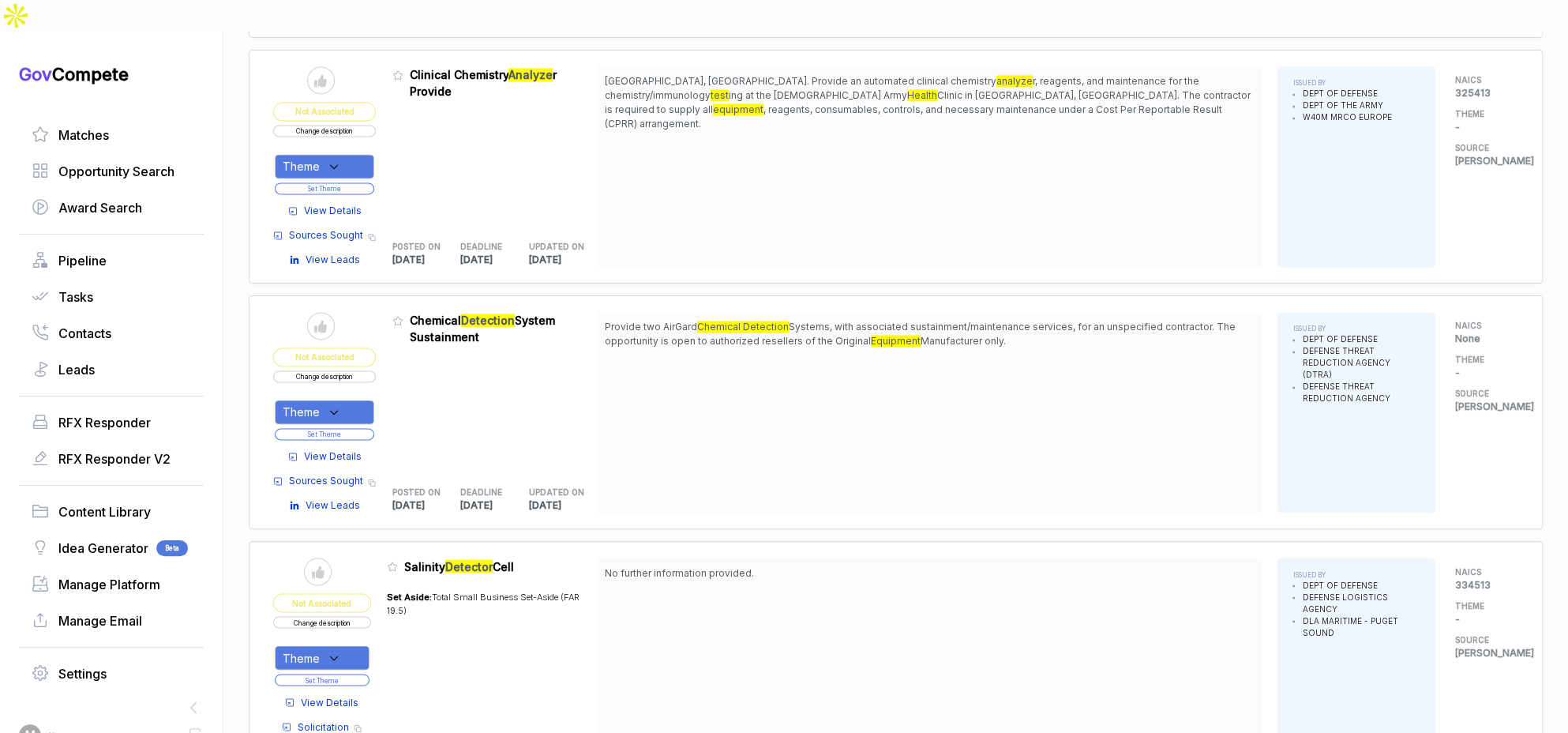
click at [342, 449] on span "View Details" at bounding box center [333, 456] width 58 height 14
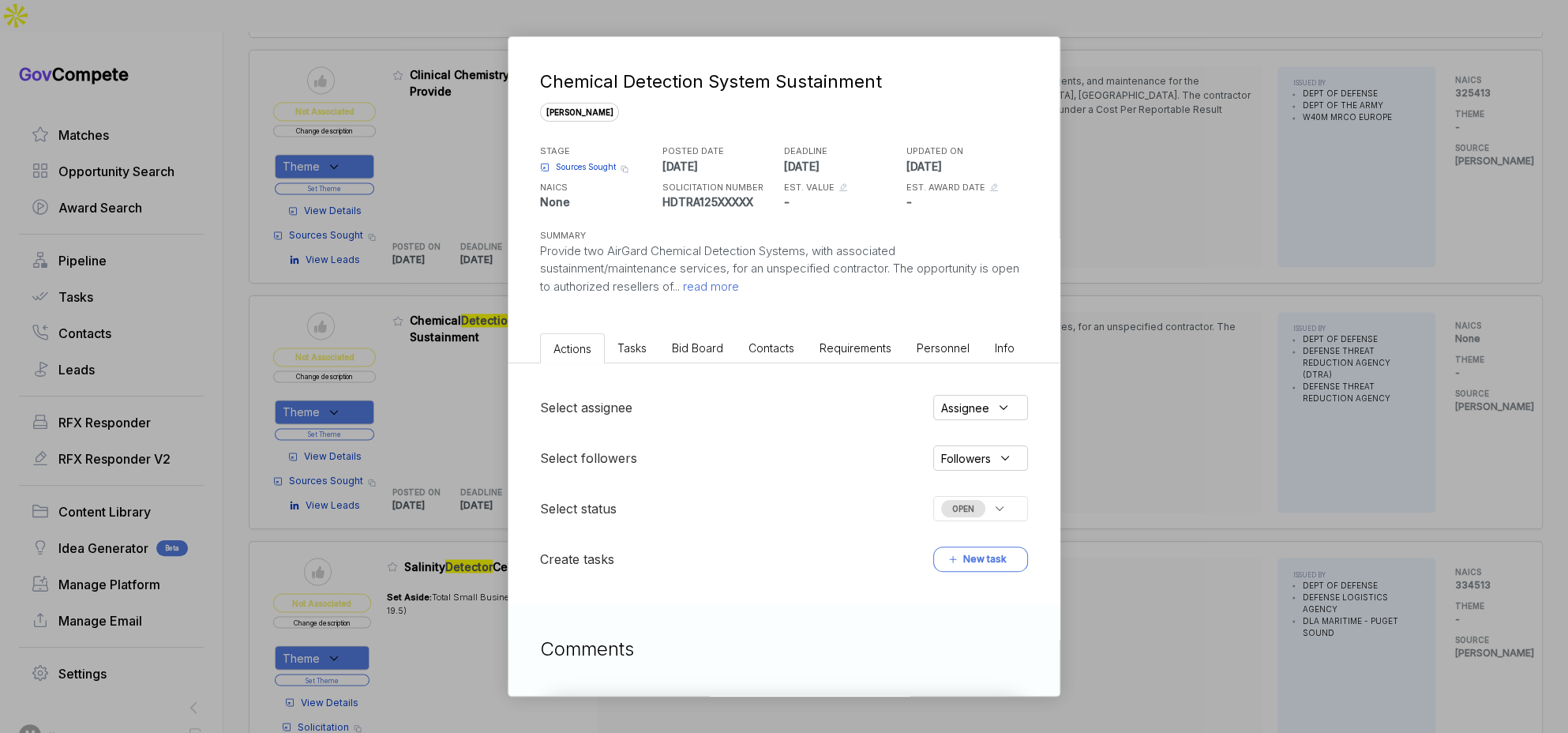
click at [702, 355] on li "Bid Board" at bounding box center [697, 347] width 76 height 29
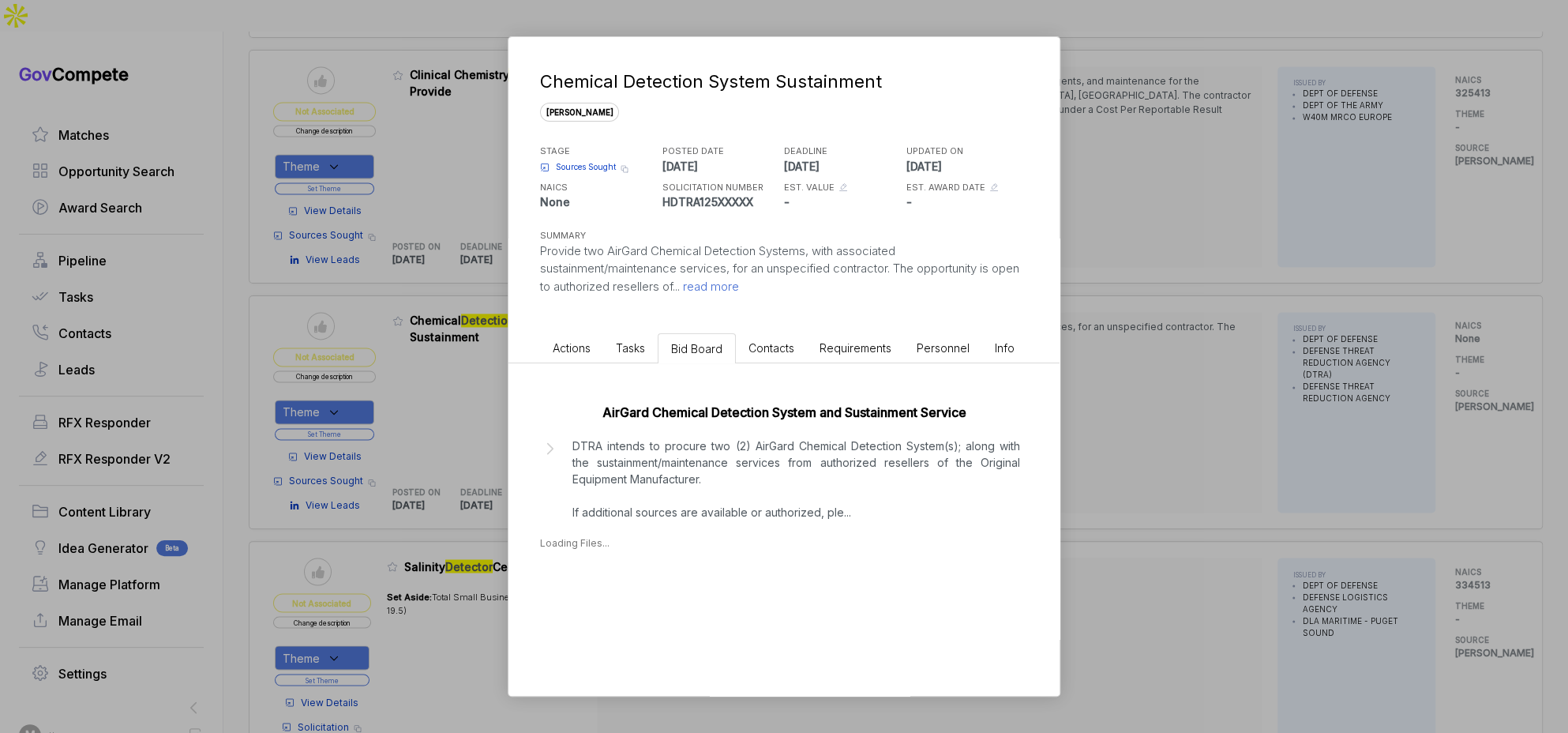
click at [734, 469] on p "DTRA intends to procure two (2) AirGard Chemical Detection System(s); along wit…" at bounding box center [796, 479] width 447 height 83
click at [1153, 450] on div "Chemical Detection System Sustainment sam STAGE Sources Sought Copy link POSTED…" at bounding box center [784, 366] width 1568 height 733
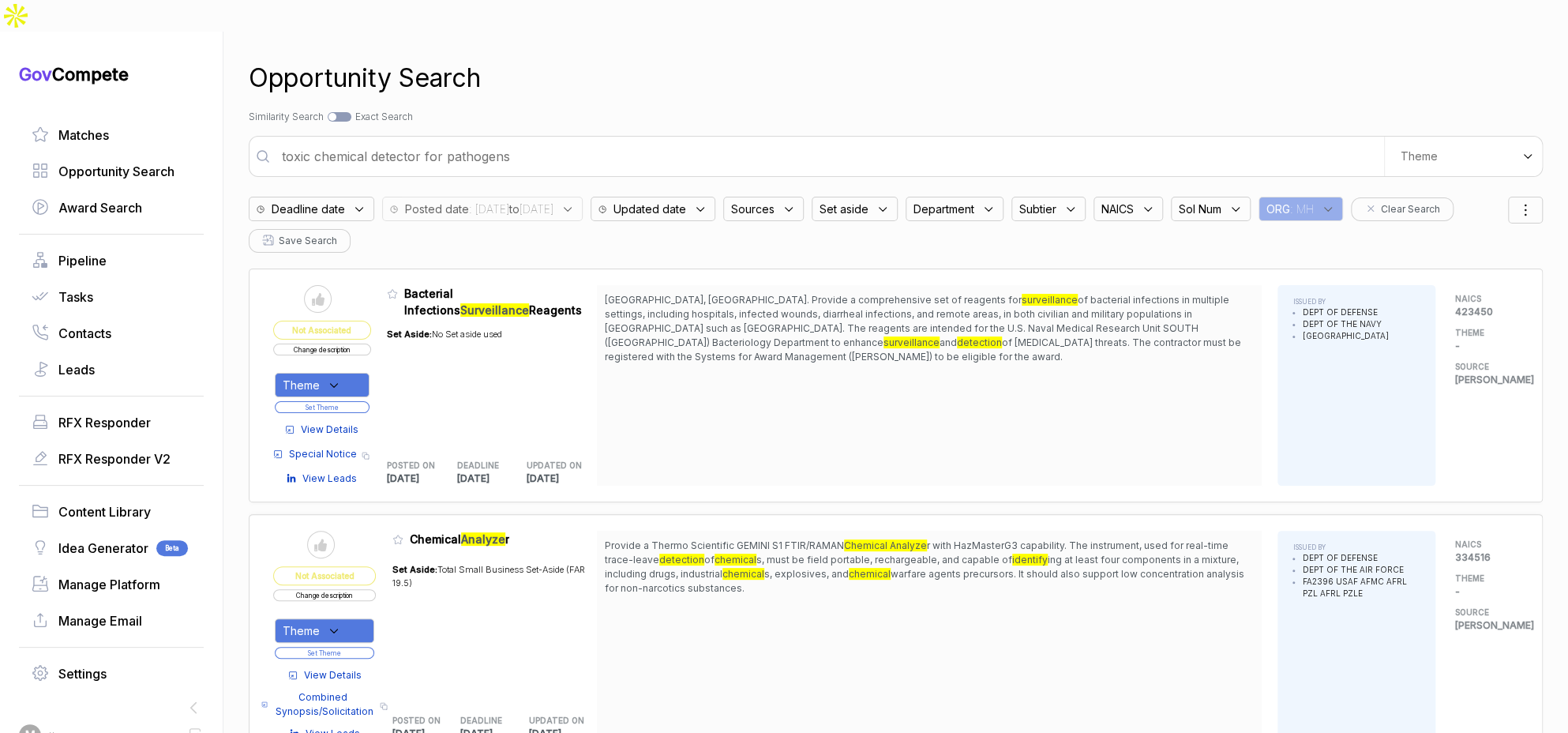
click at [752, 141] on input "toxic chemical detector for pathogens" at bounding box center [828, 156] width 1111 height 31
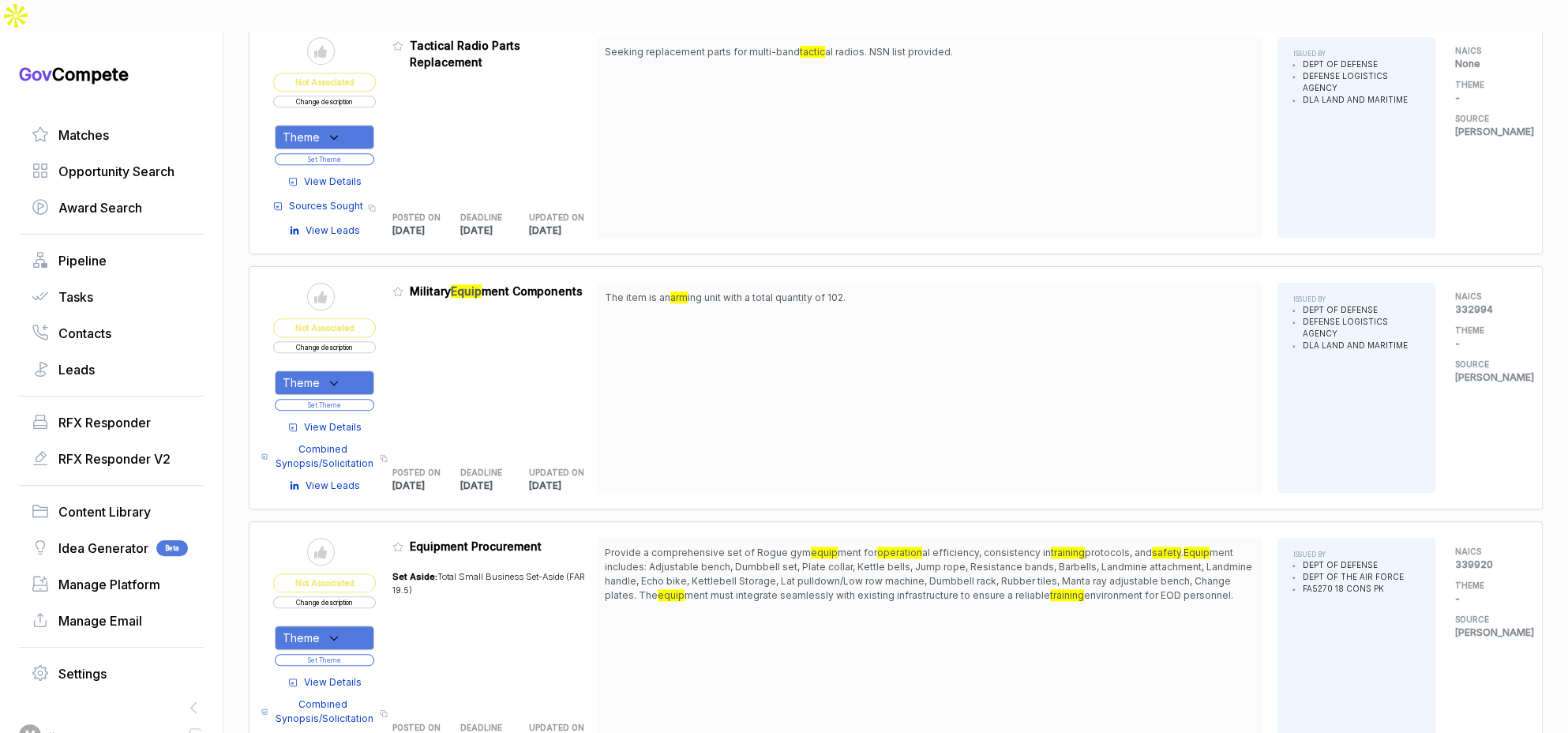
scroll to position [836, 0]
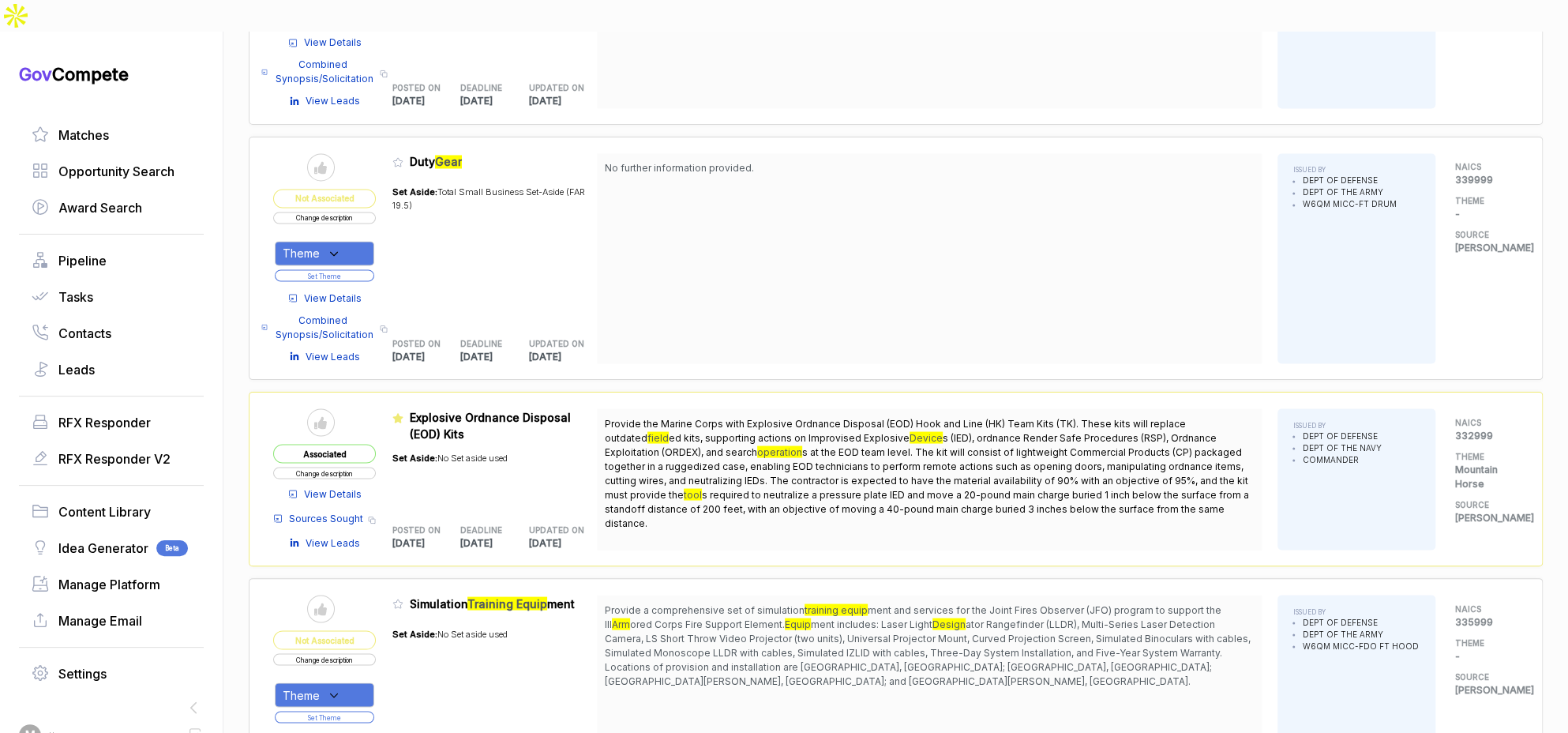
scroll to position [1781, 0]
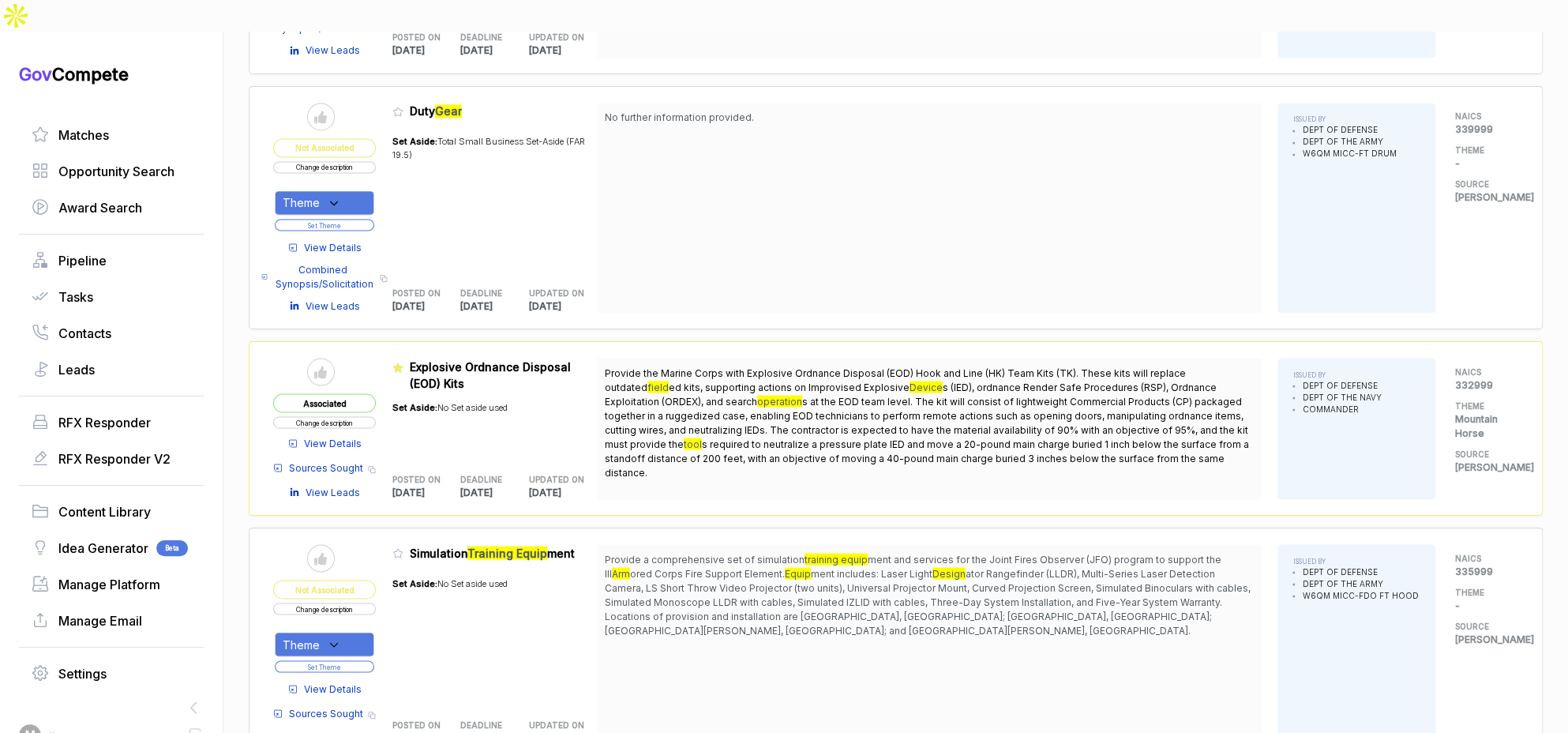
click at [357, 240] on span "View Details" at bounding box center [333, 247] width 58 height 14
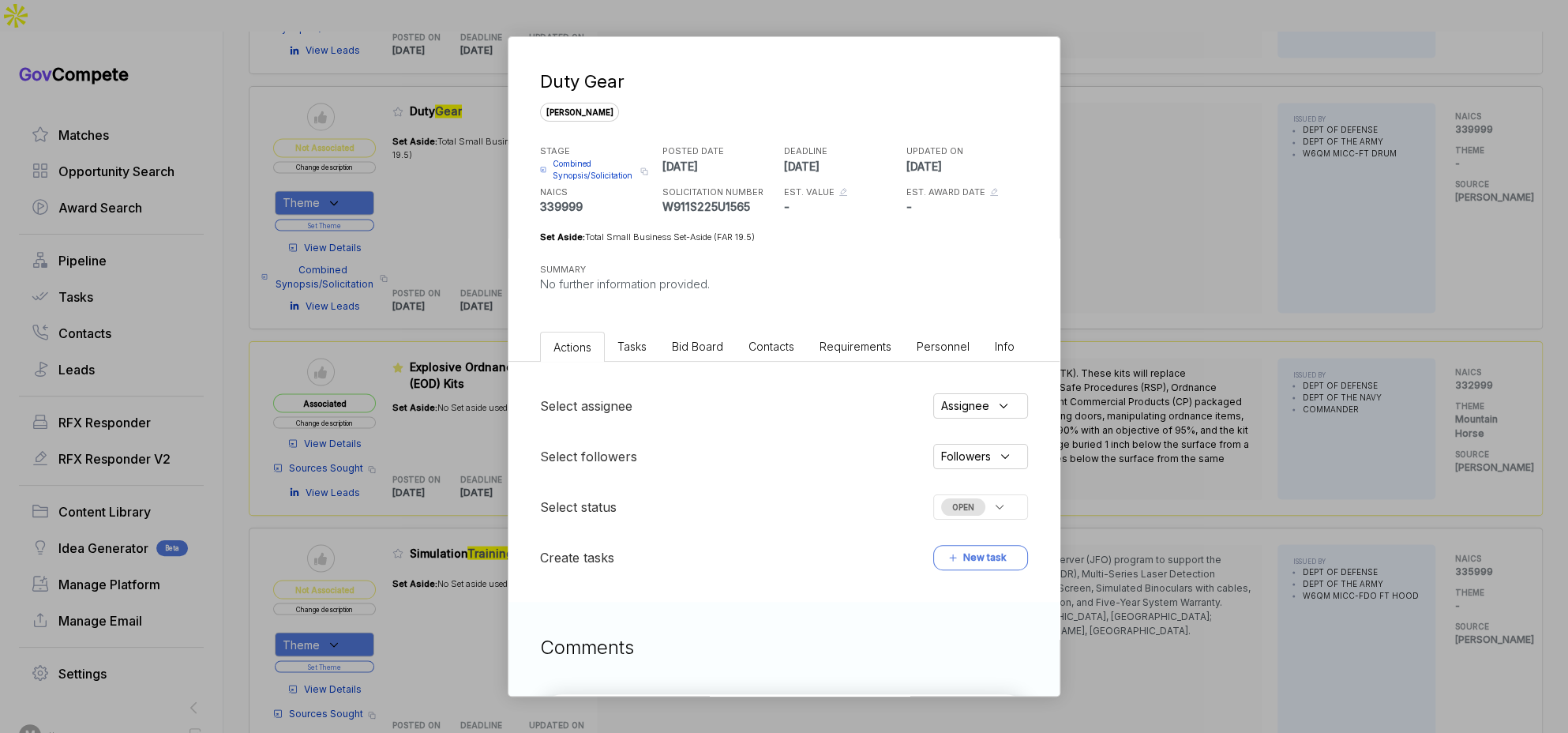
click at [712, 347] on span "Bid Board" at bounding box center [697, 347] width 52 height 14
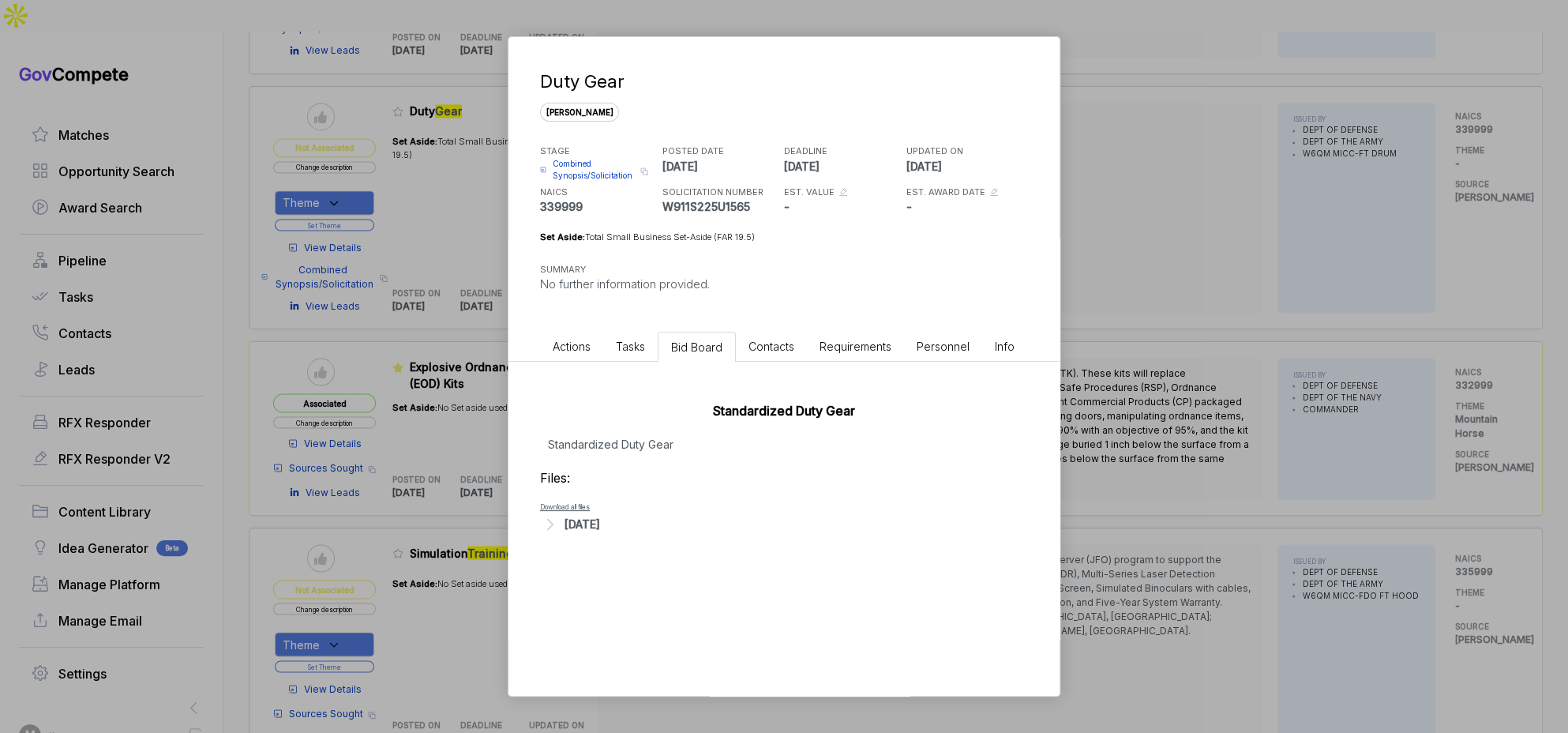
click at [584, 532] on div "Aug 13, 2025" at bounding box center [784, 525] width 488 height 20
click at [583, 175] on span "Combined Synopsis/Solicitation" at bounding box center [594, 169] width 83 height 24
click at [1249, 219] on div "Duty Gear sam STAGE Combined Synopsis/Solicitation Copy link POSTED DATE 2025-0…" at bounding box center [784, 366] width 1568 height 733
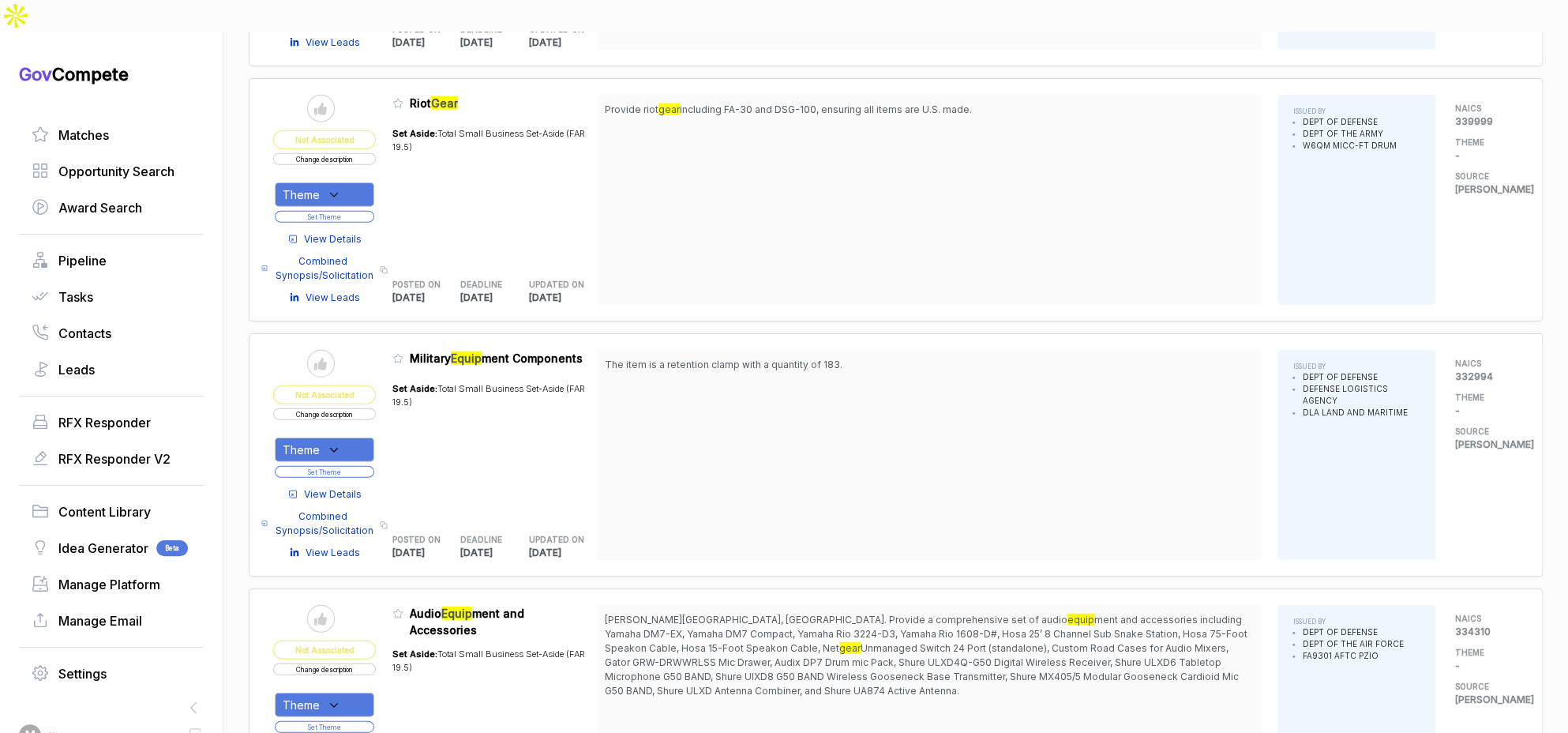
scroll to position [2504, 0]
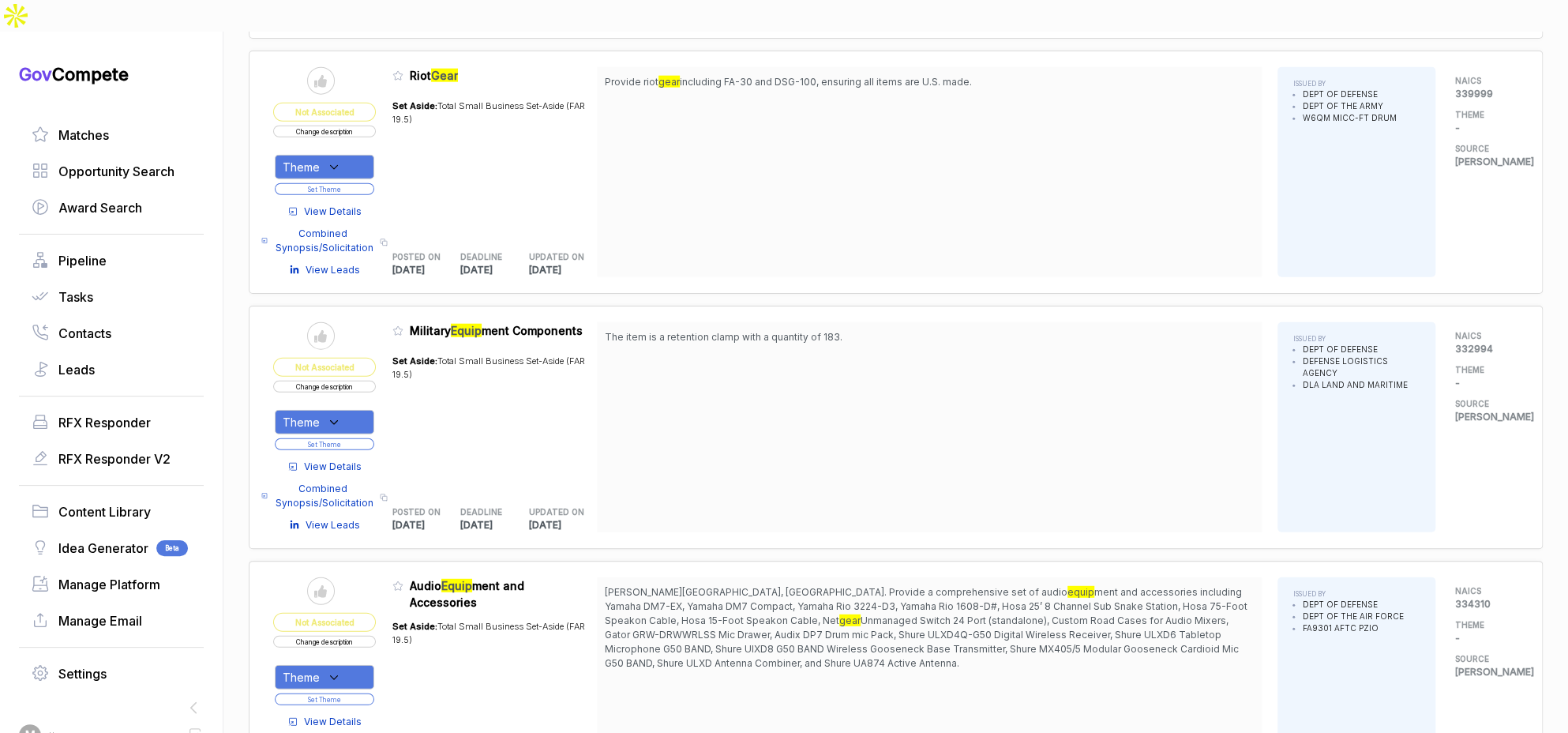
click at [354, 204] on span "View Details" at bounding box center [333, 211] width 58 height 14
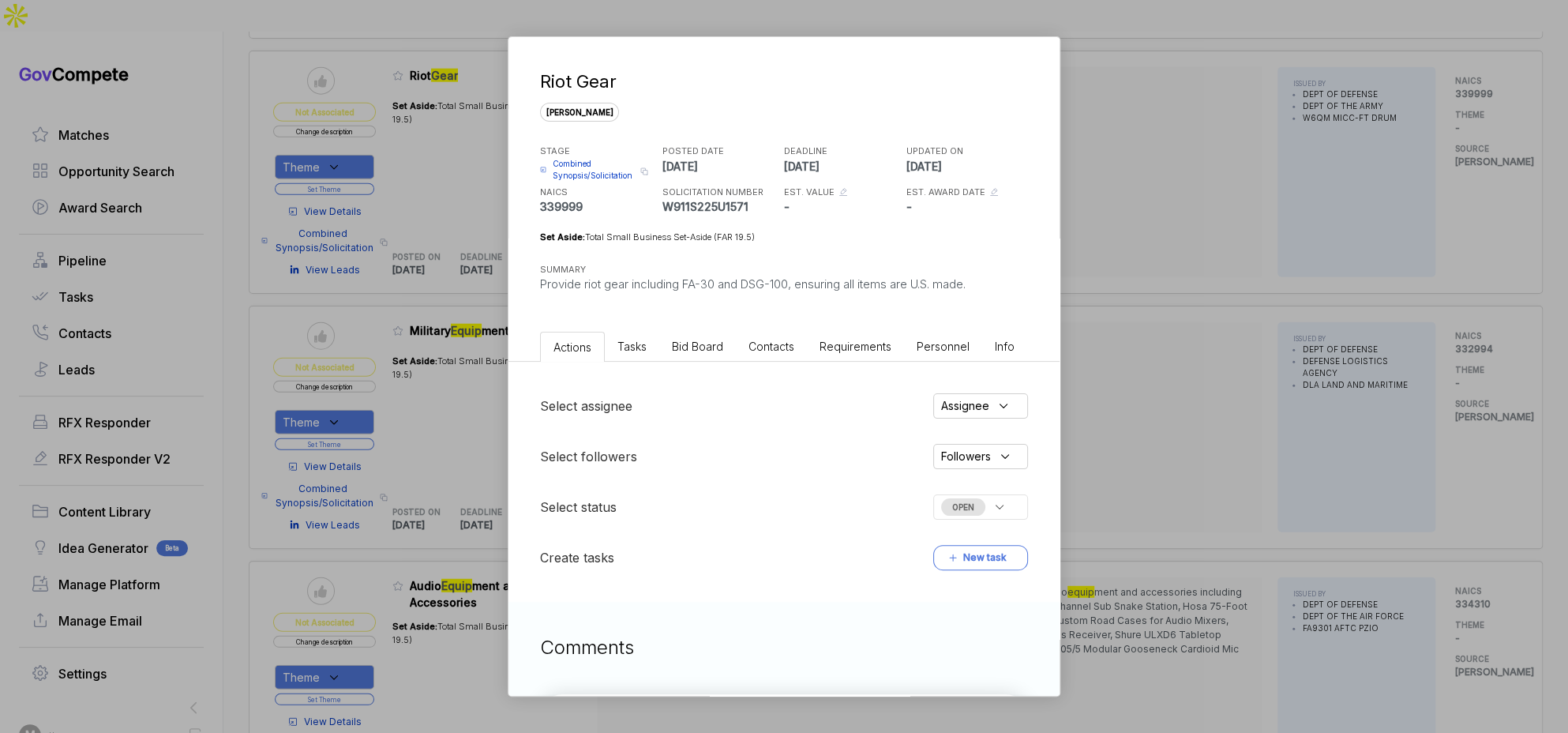
click at [1115, 253] on div "Riot Gear sam STAGE Combined Synopsis/Solicitation Copy link POSTED DATE 2025-0…" at bounding box center [784, 366] width 1568 height 733
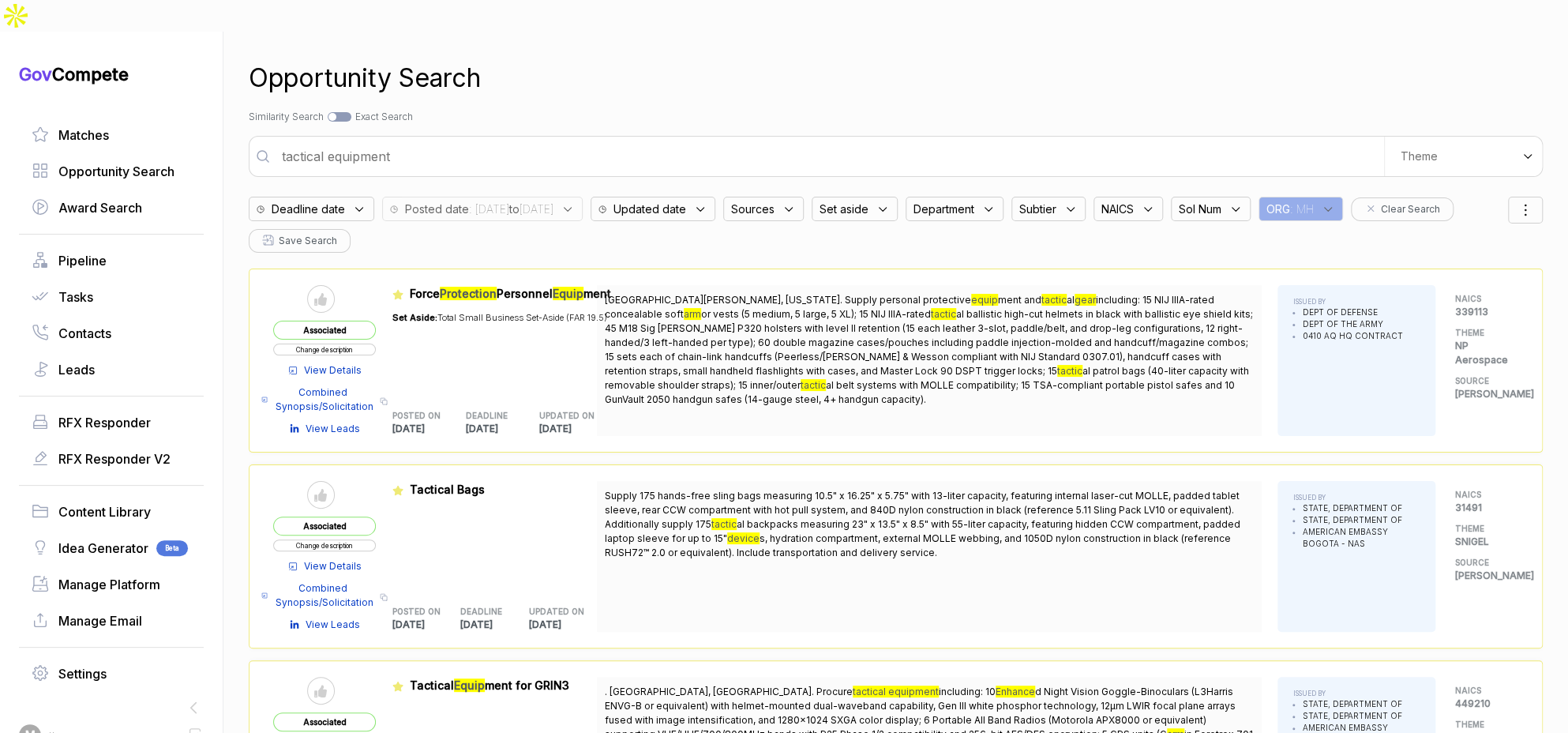
click at [632, 141] on input "tactical equipment" at bounding box center [828, 156] width 1111 height 31
type input "artillery and mortars"
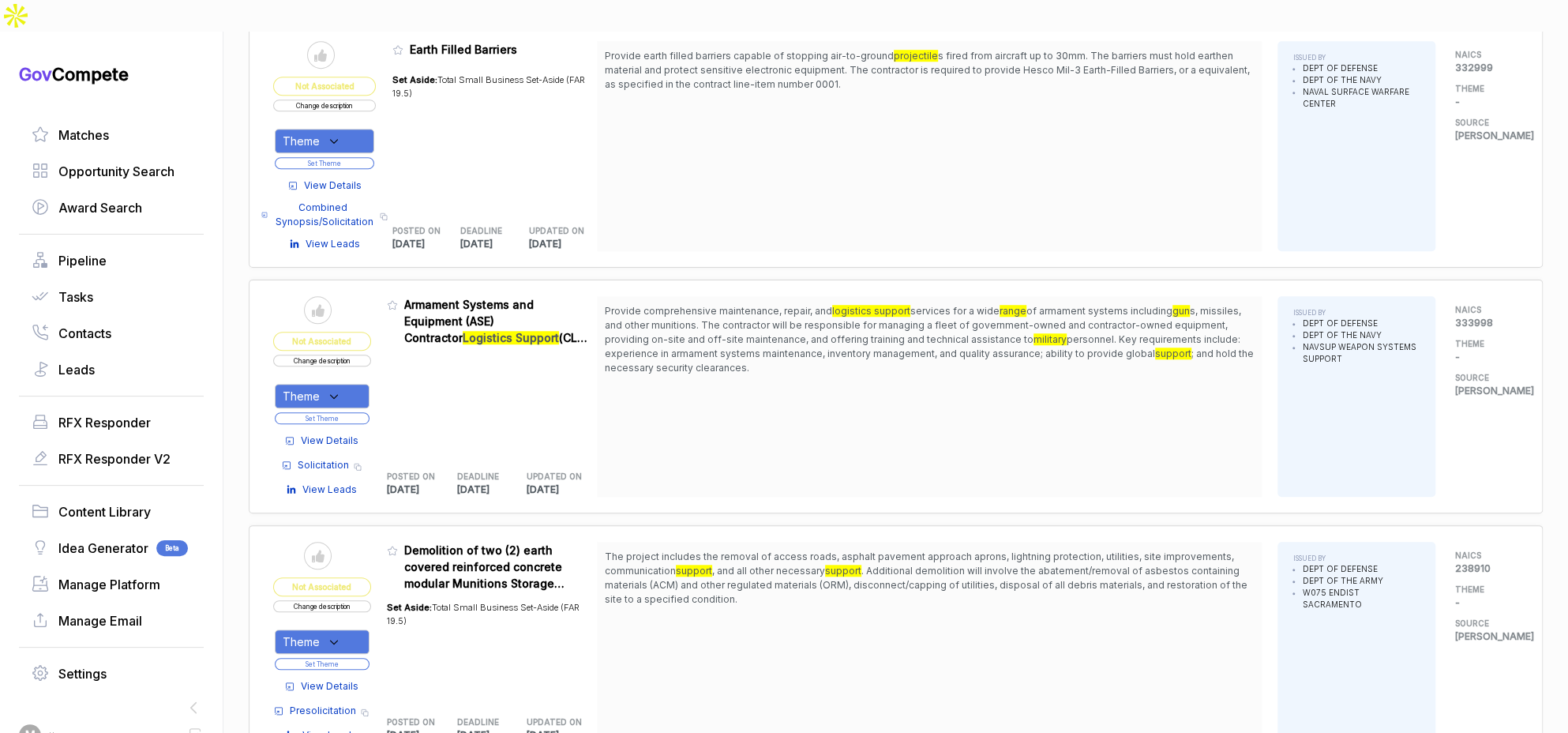
scroll to position [825, 0]
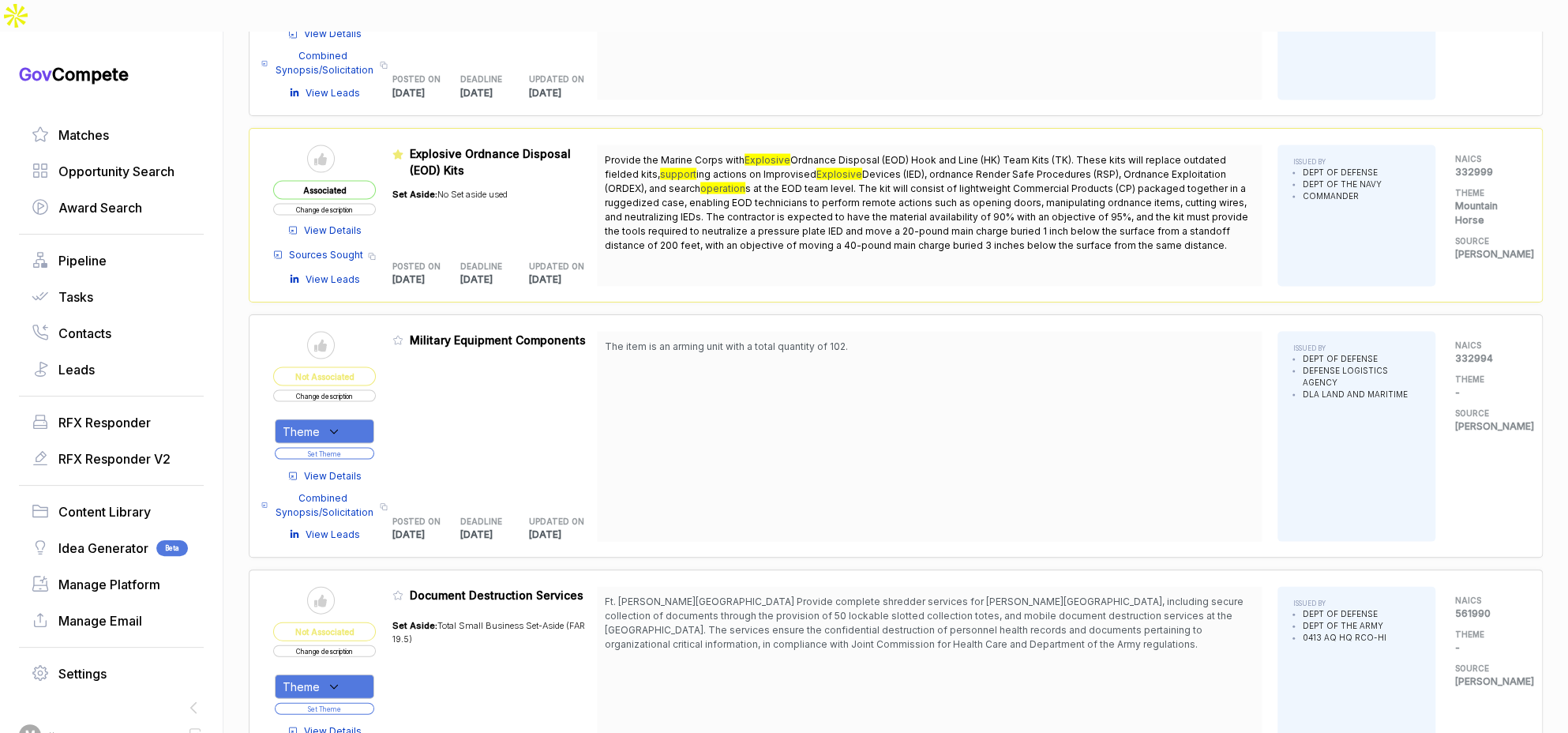
scroll to position [1956, 0]
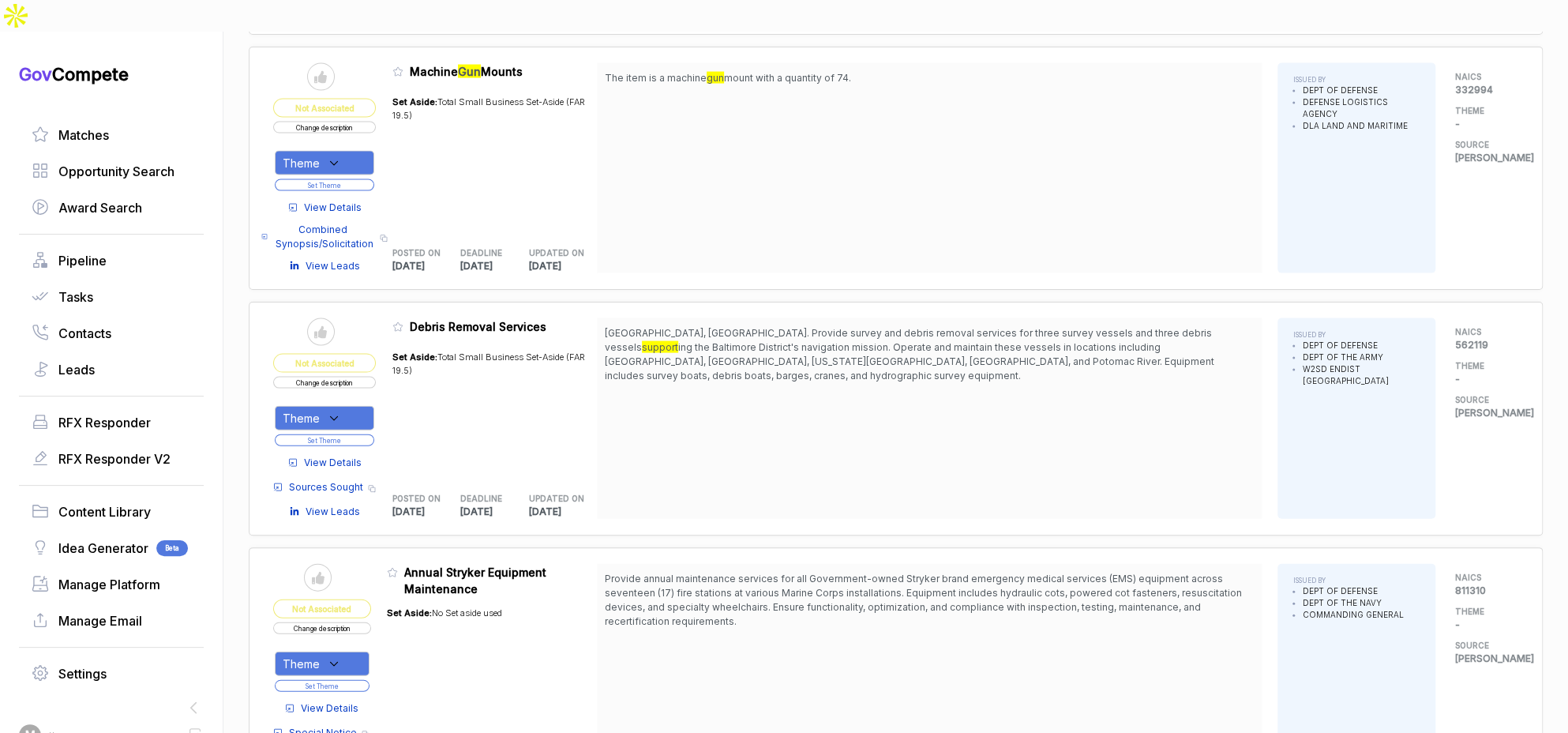
scroll to position [6104, 0]
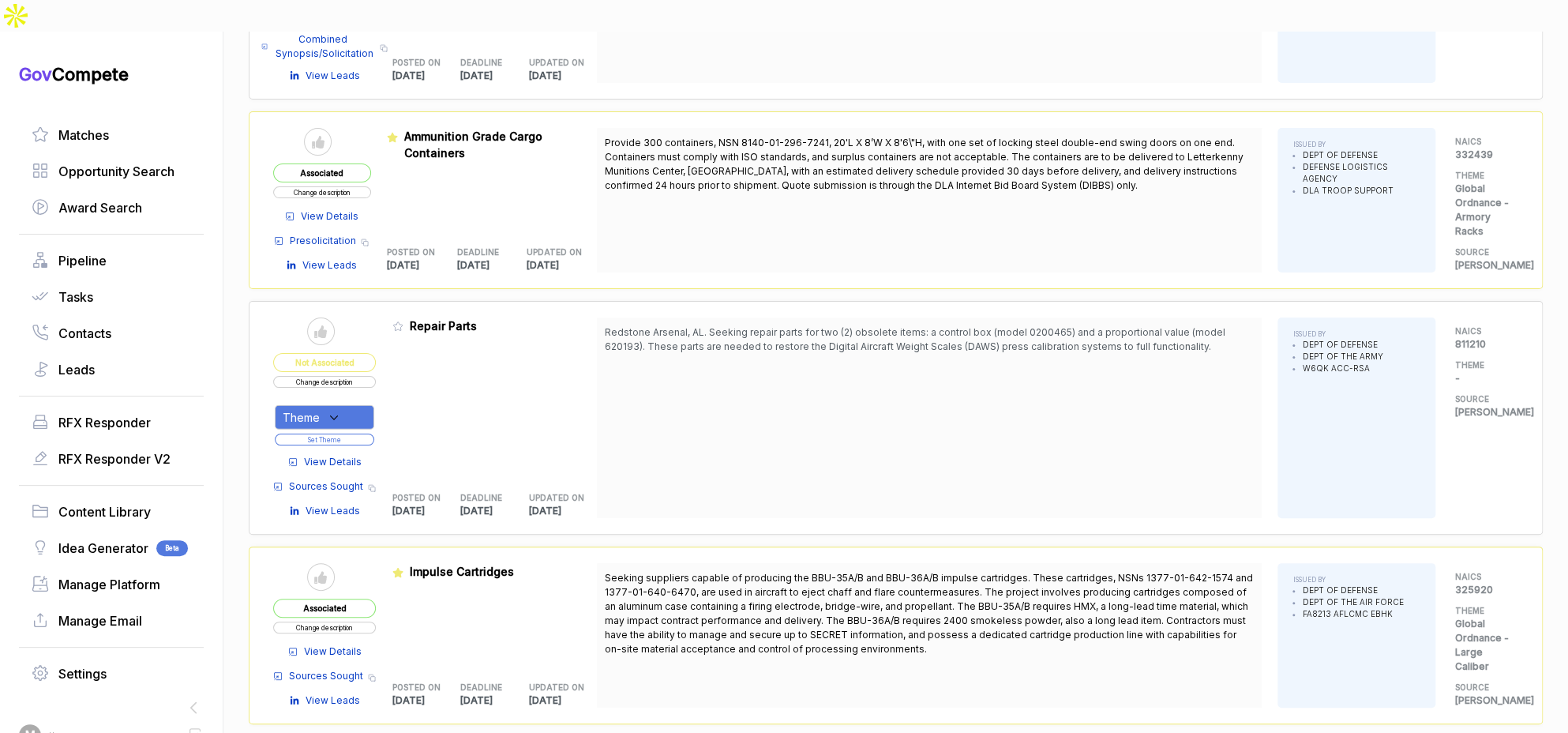
scroll to position [7322, 0]
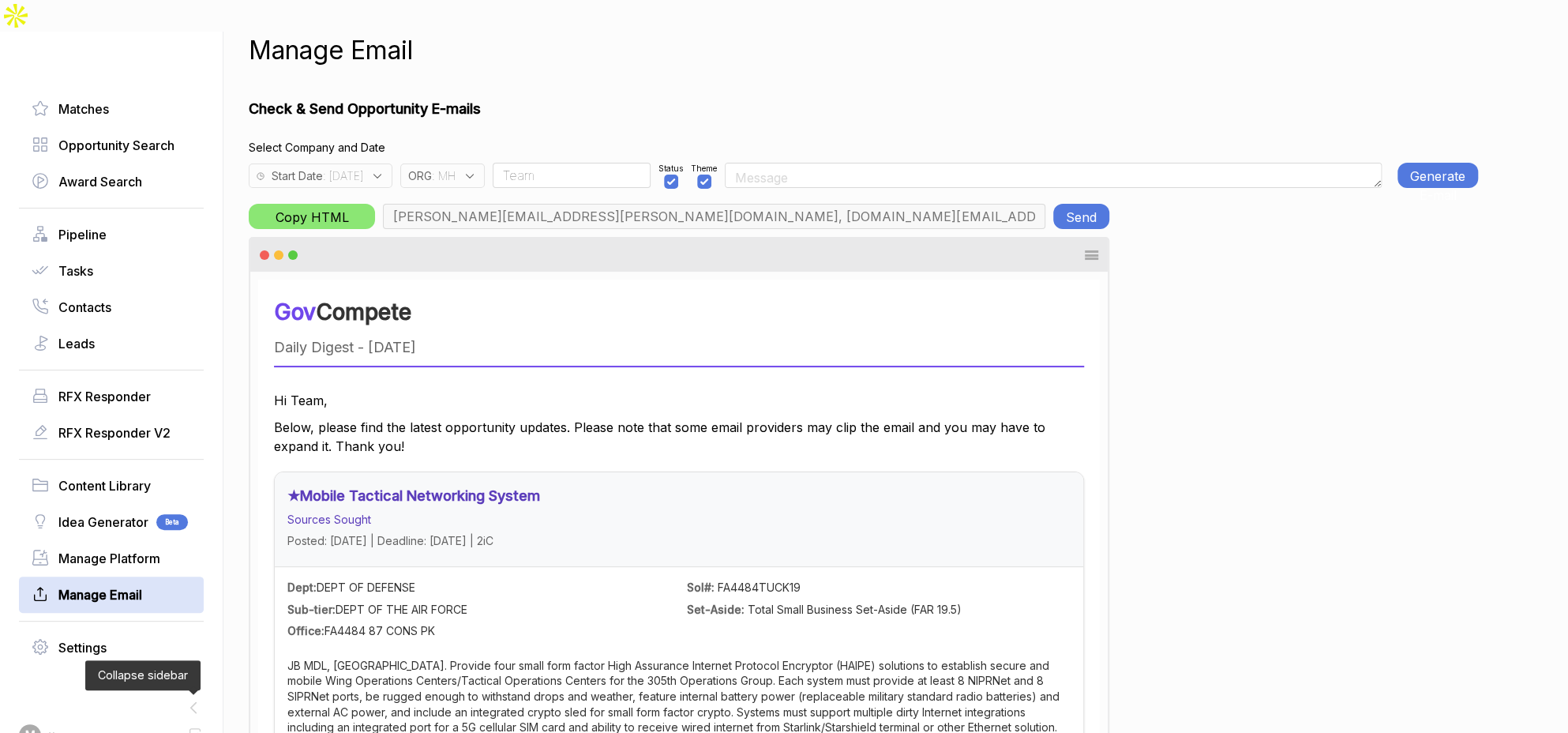
click at [1452, 163] on button "Generate E-mail" at bounding box center [1438, 175] width 80 height 25
click at [1083, 203] on button "Send" at bounding box center [1081, 216] width 56 height 25
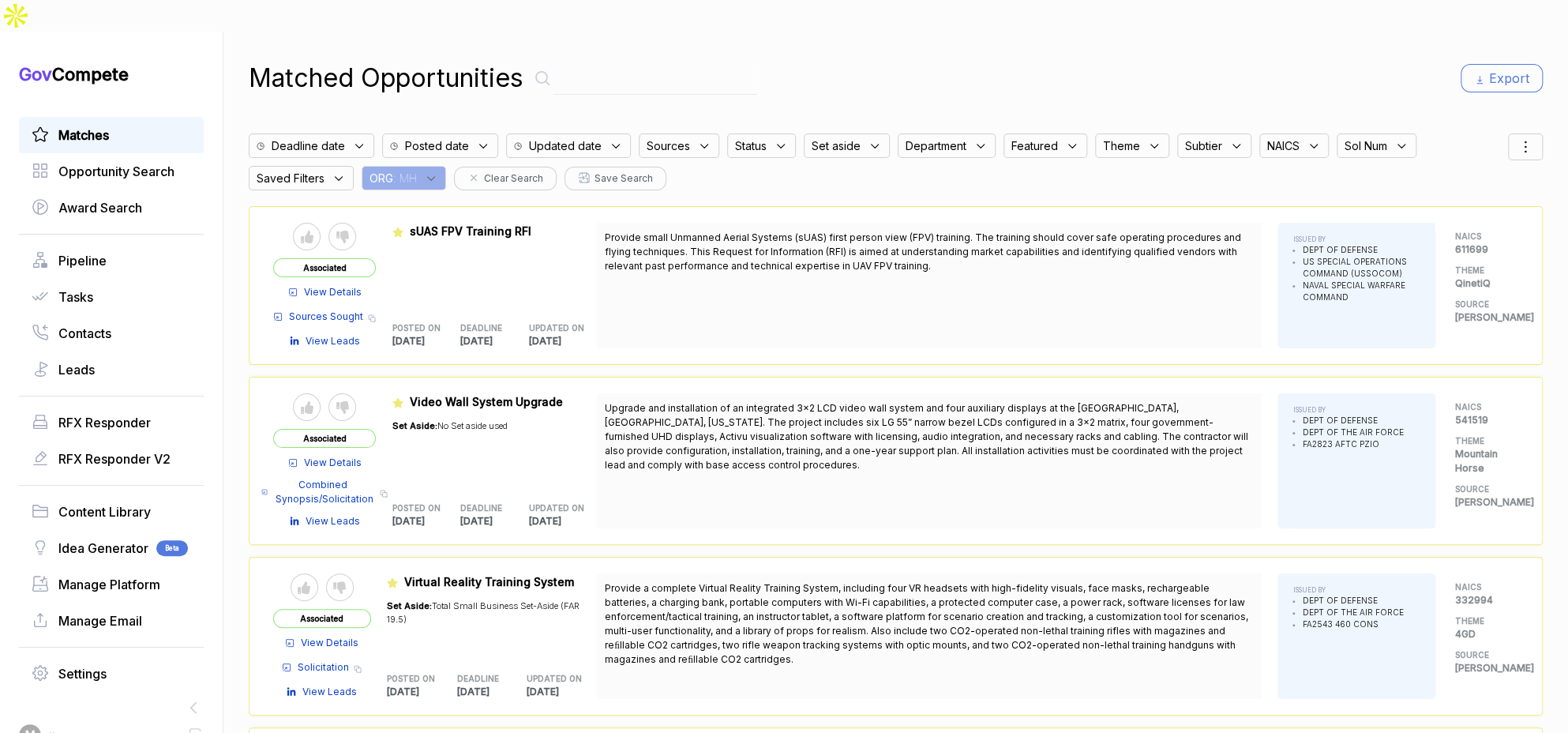
drag, startPoint x: 433, startPoint y: 146, endPoint x: 438, endPoint y: 155, distance: 10.3
click at [435, 171] on icon at bounding box center [431, 178] width 14 height 14
click at [446, 190] on div at bounding box center [468, 260] width 213 height 141
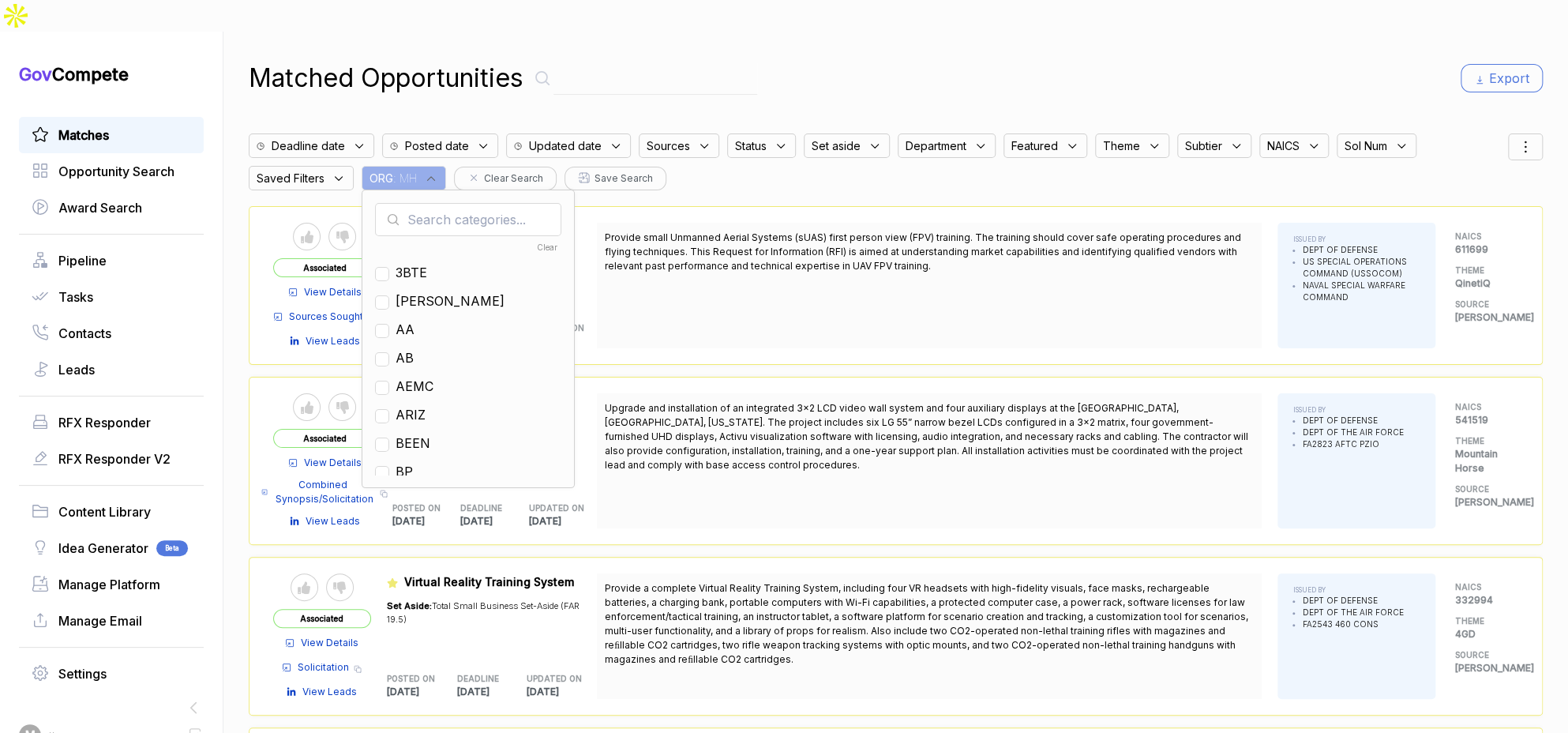
click at [441, 203] on input "text" at bounding box center [468, 219] width 186 height 33
click at [421, 348] on div "EN" at bounding box center [468, 358] width 186 height 19
drag, startPoint x: 409, startPoint y: 327, endPoint x: 547, endPoint y: 225, distance: 171.6
click at [409, 348] on span "EN" at bounding box center [404, 358] width 18 height 19
checkbox input "true"
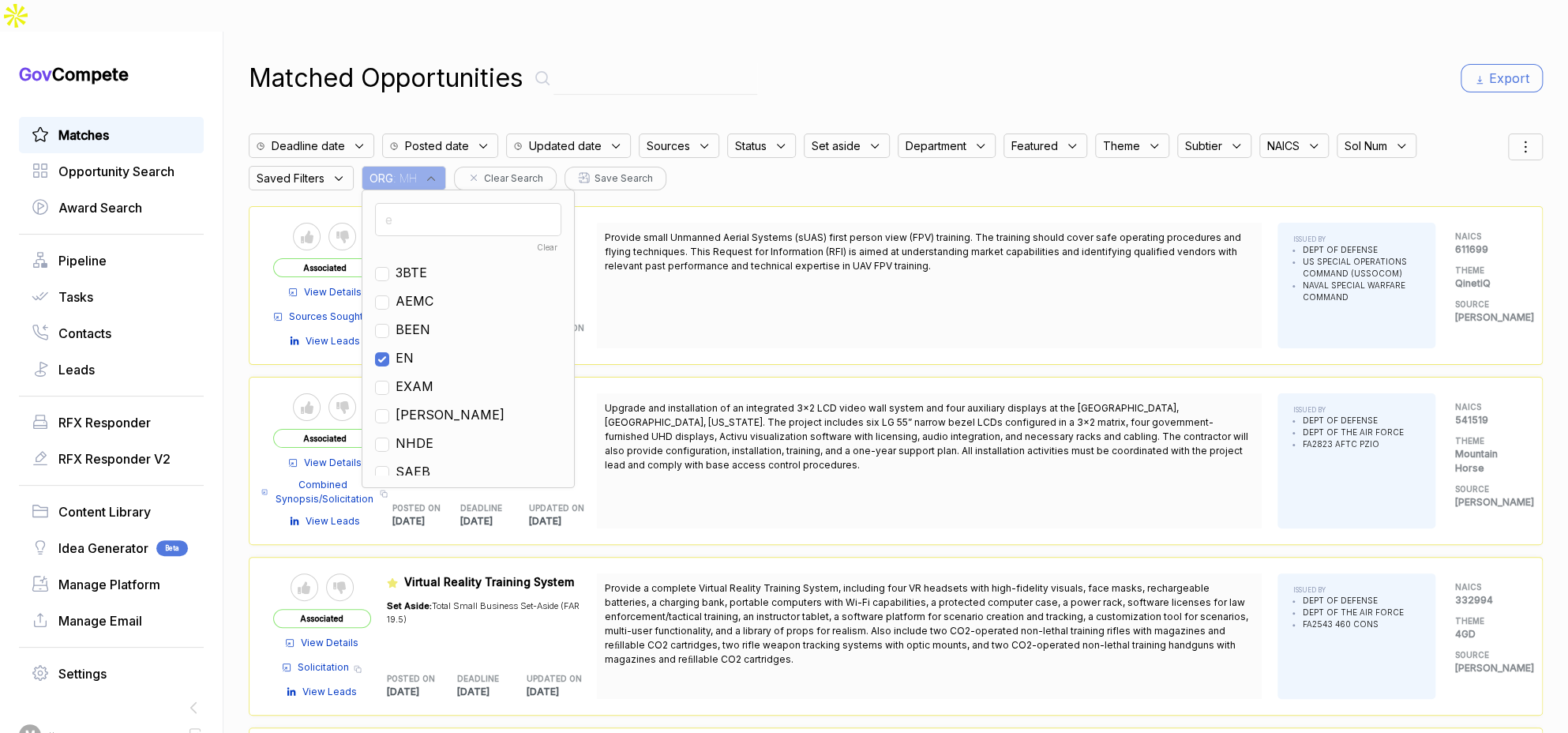
drag, startPoint x: 1015, startPoint y: 54, endPoint x: 1260, endPoint y: 65, distance: 245.2
click at [1034, 59] on div "Matched Opportunities Export" at bounding box center [896, 78] width 1294 height 38
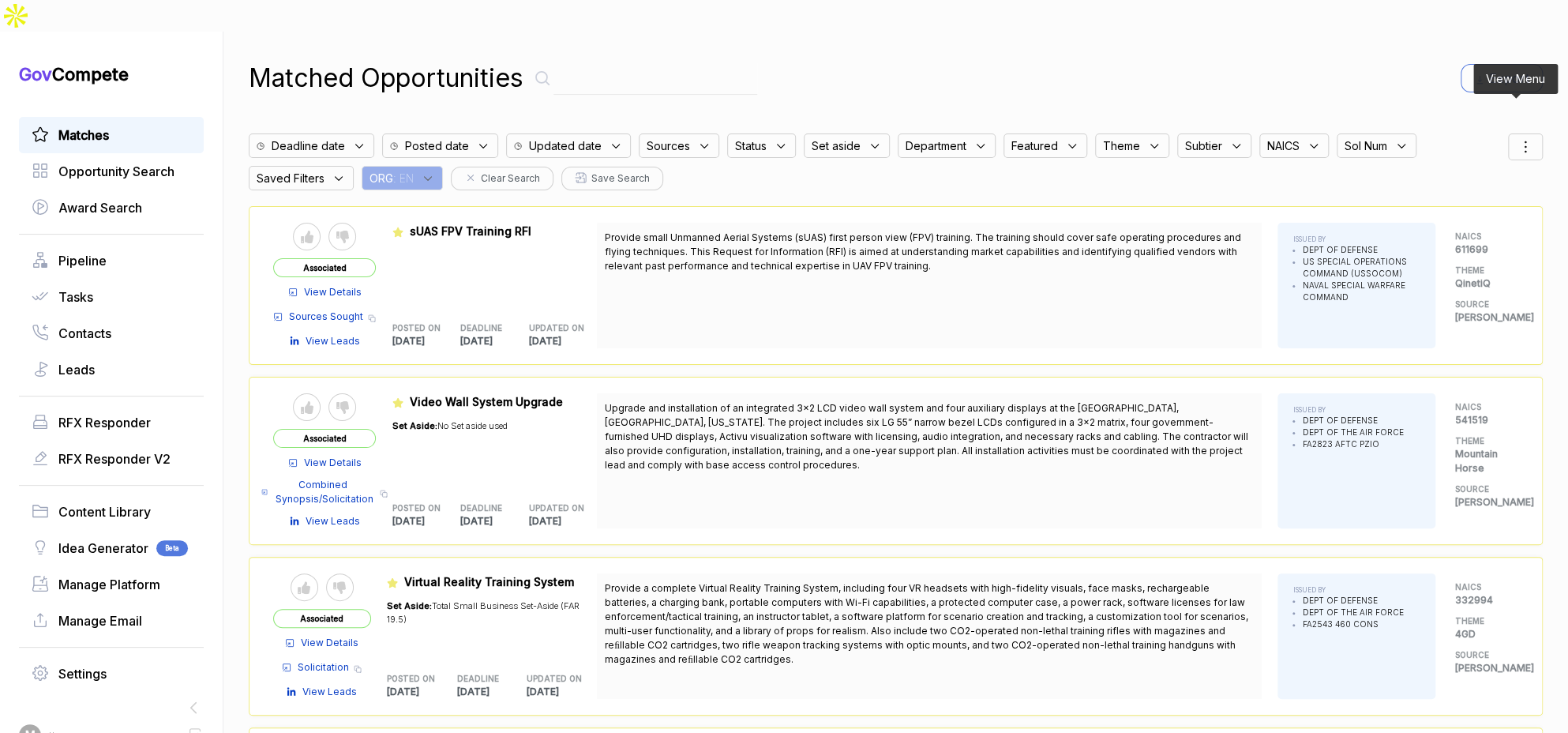
click at [1516, 137] on icon at bounding box center [1526, 147] width 19 height 19
click at [1457, 203] on span "Sorting" at bounding box center [1472, 212] width 37 height 17
click at [1445, 225] on div at bounding box center [1450, 230] width 24 height 9
checkbox input "true"
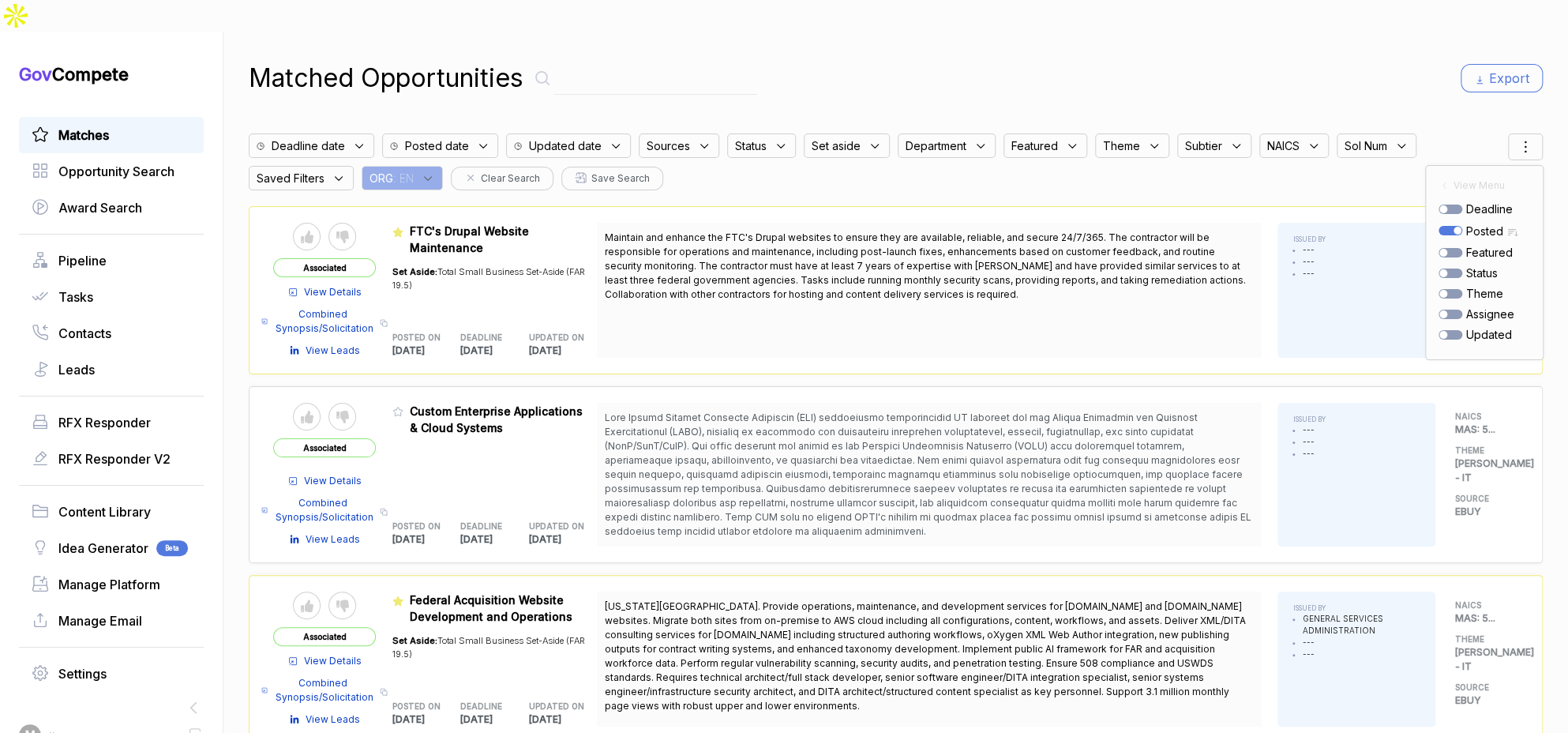
click at [1288, 59] on div "Matched Opportunities Export" at bounding box center [896, 78] width 1294 height 38
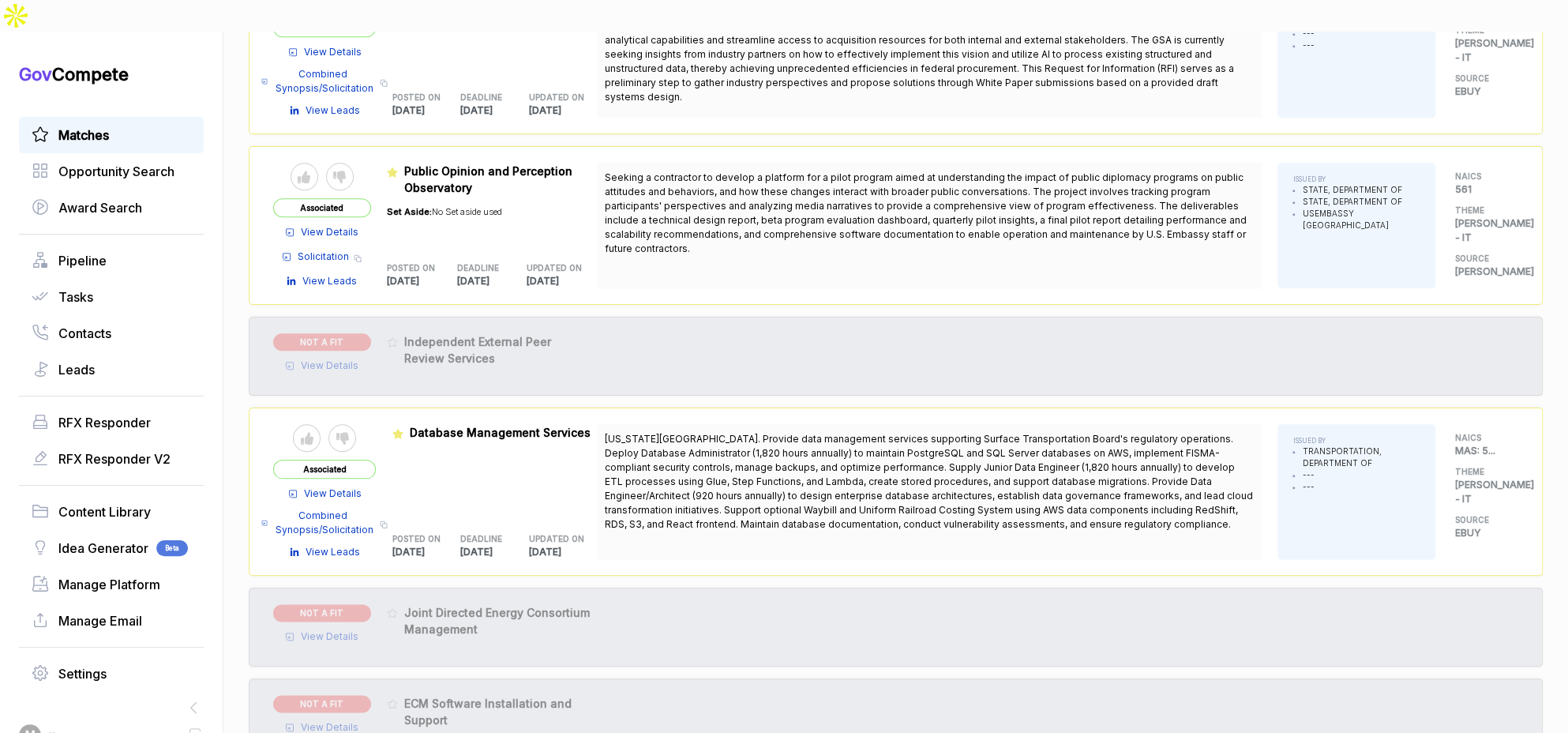
scroll to position [986, 0]
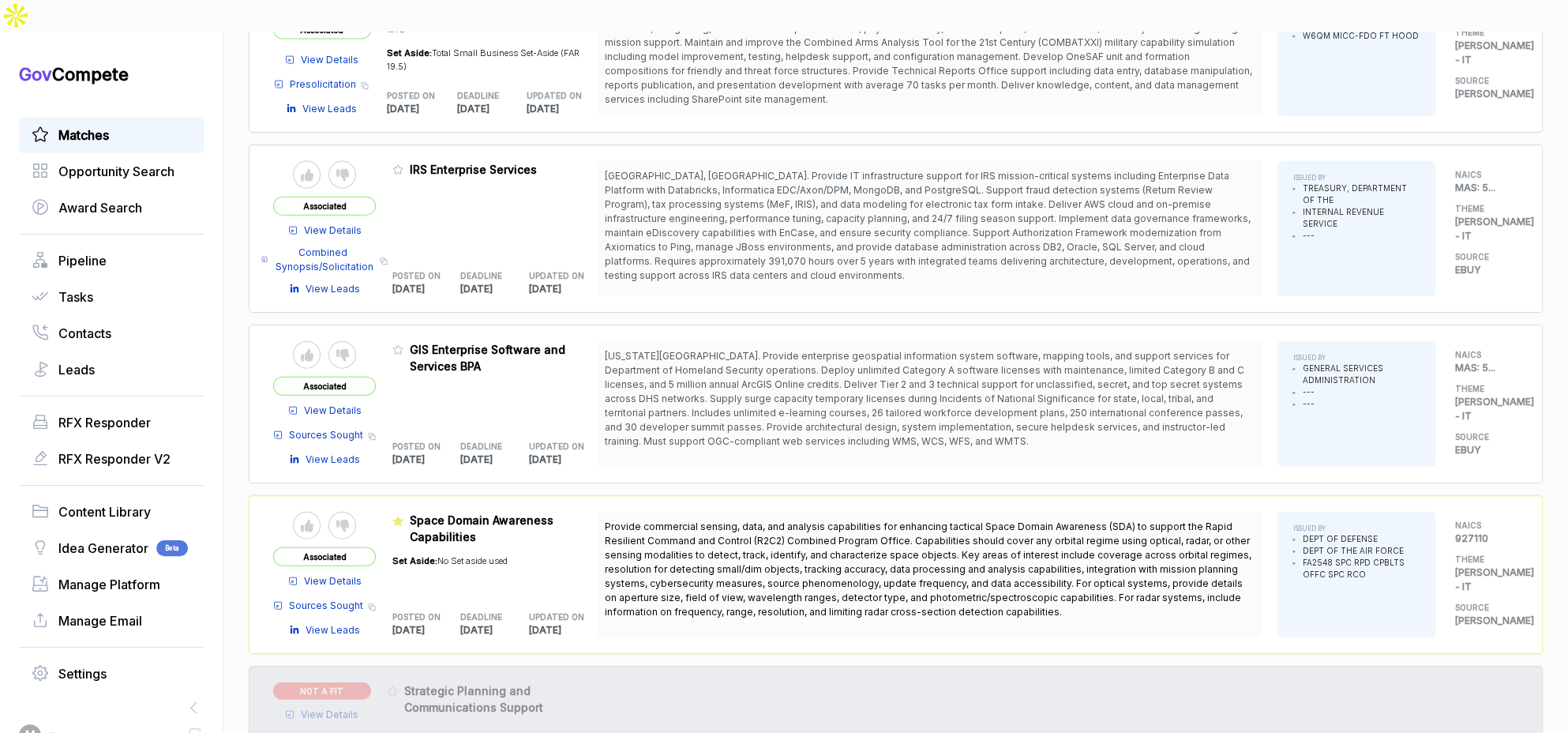
scroll to position [2305, 0]
